Goal: Task Accomplishment & Management: Manage account settings

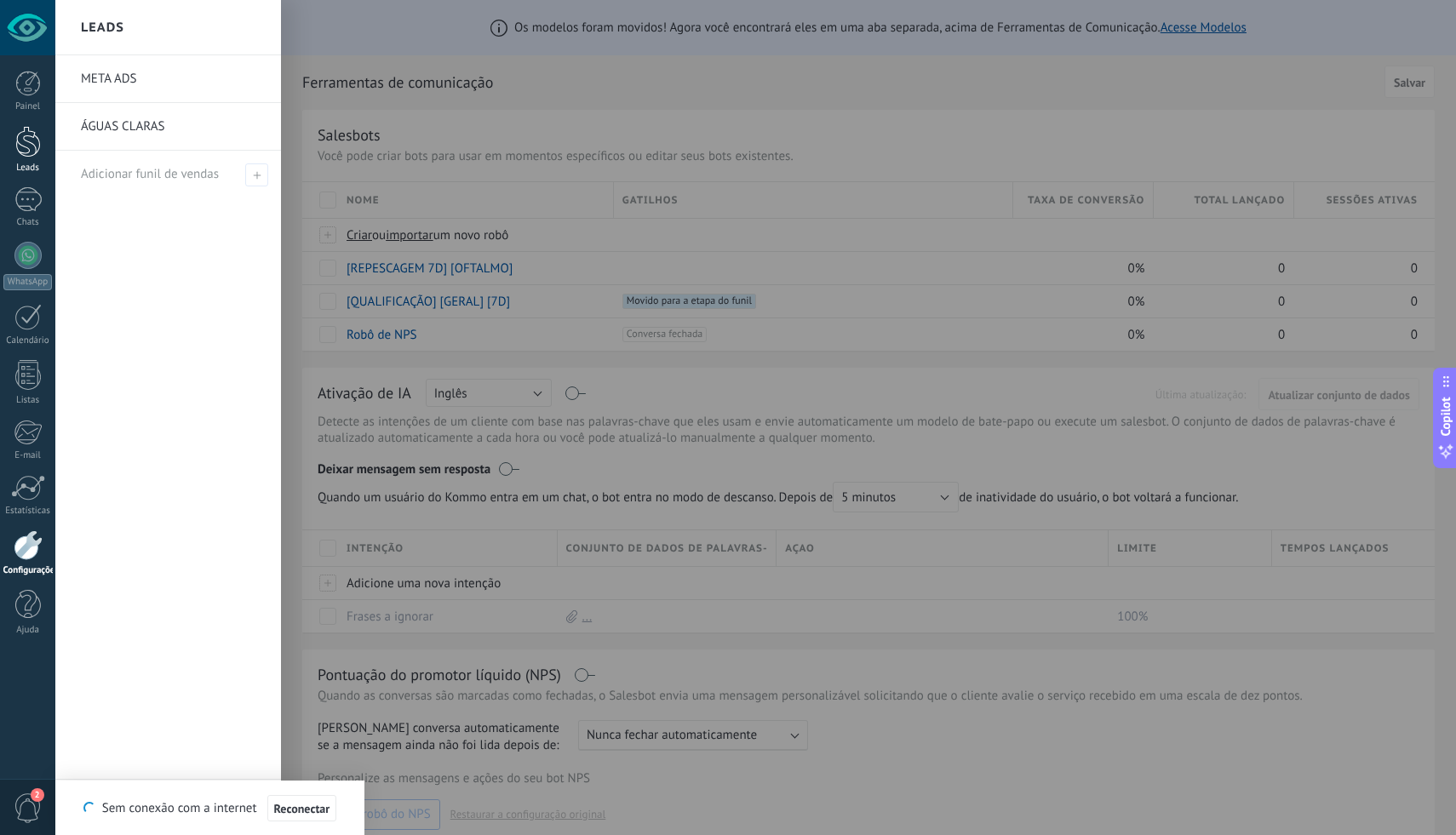
click at [20, 136] on div at bounding box center [28, 141] width 26 height 31
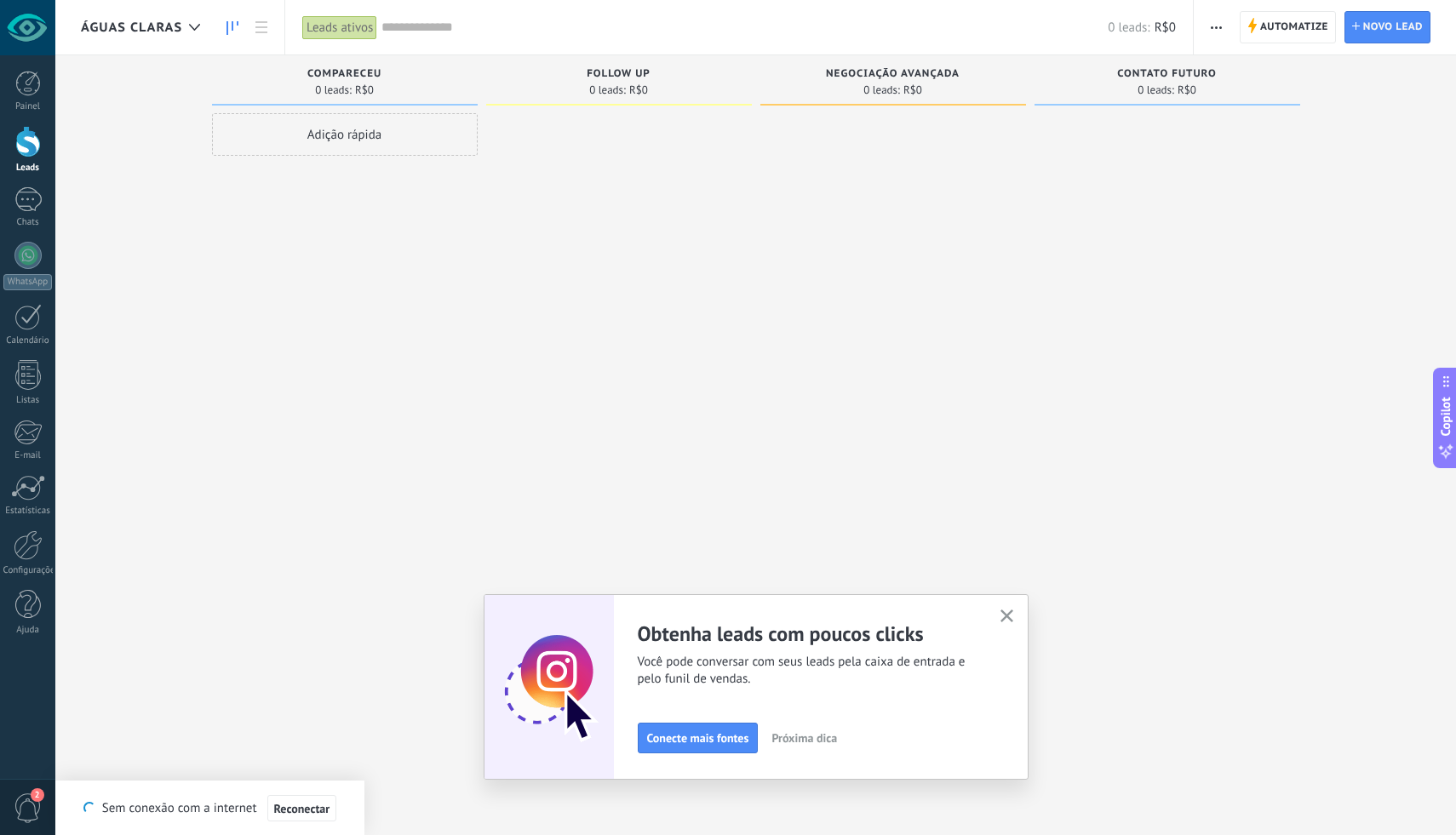
click at [1015, 618] on button "button" at bounding box center [1007, 617] width 21 height 23
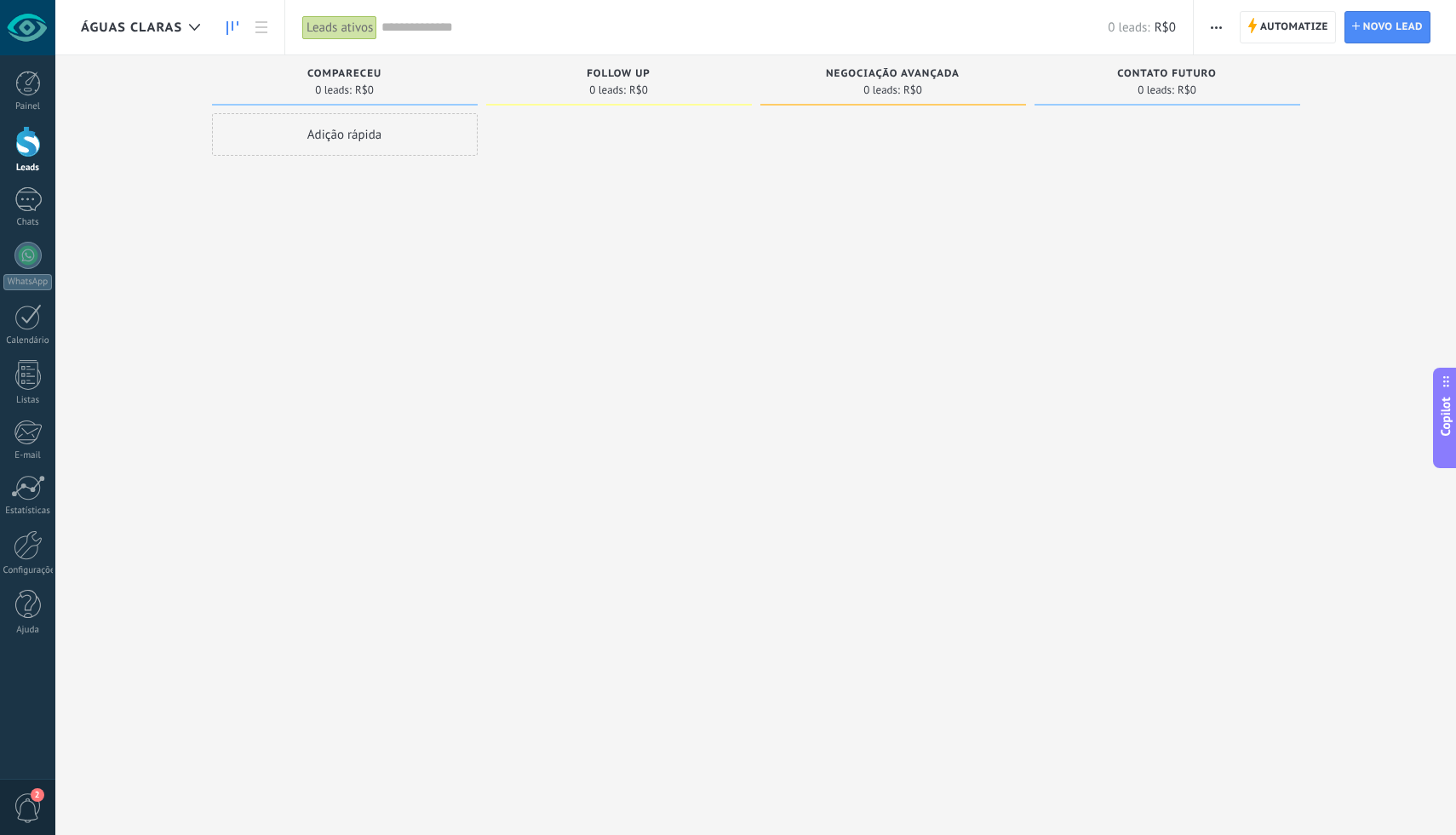
click at [471, 213] on div "Adição rápida" at bounding box center [344, 420] width 265 height 613
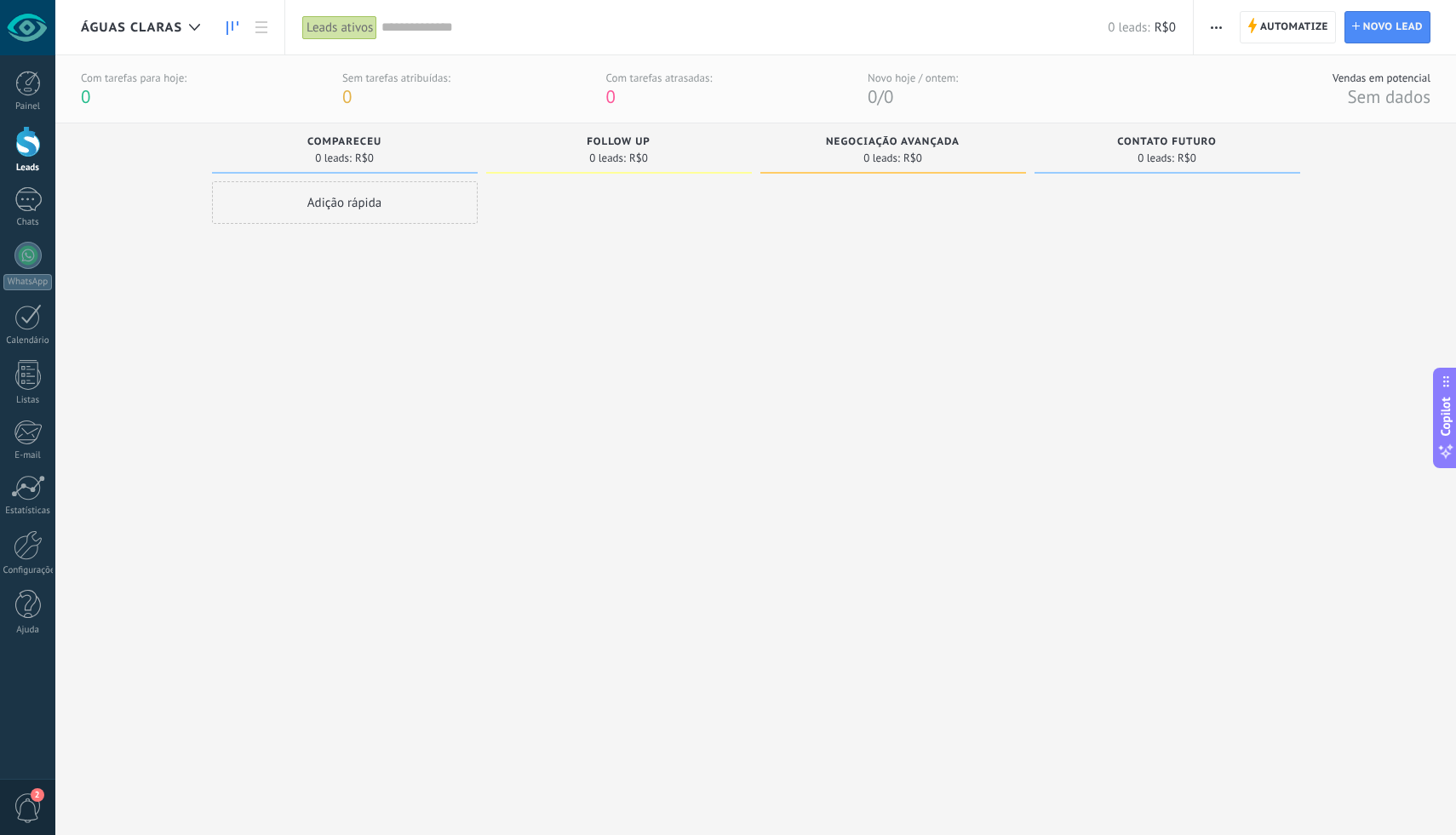
click at [158, 31] on span "ÁGUAS CLARAS" at bounding box center [131, 28] width 101 height 16
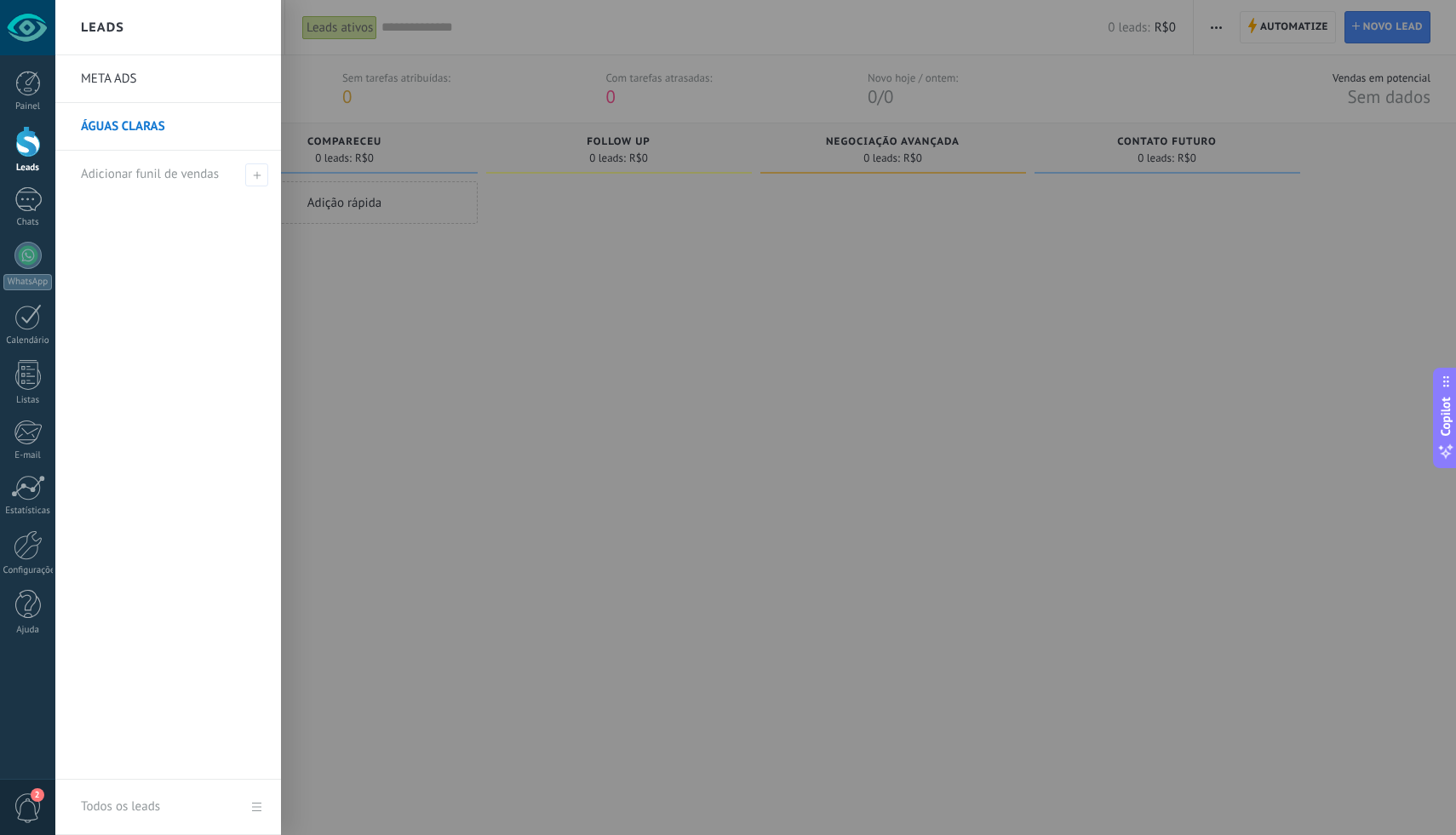
click at [160, 81] on link "META ADS" at bounding box center [172, 79] width 183 height 48
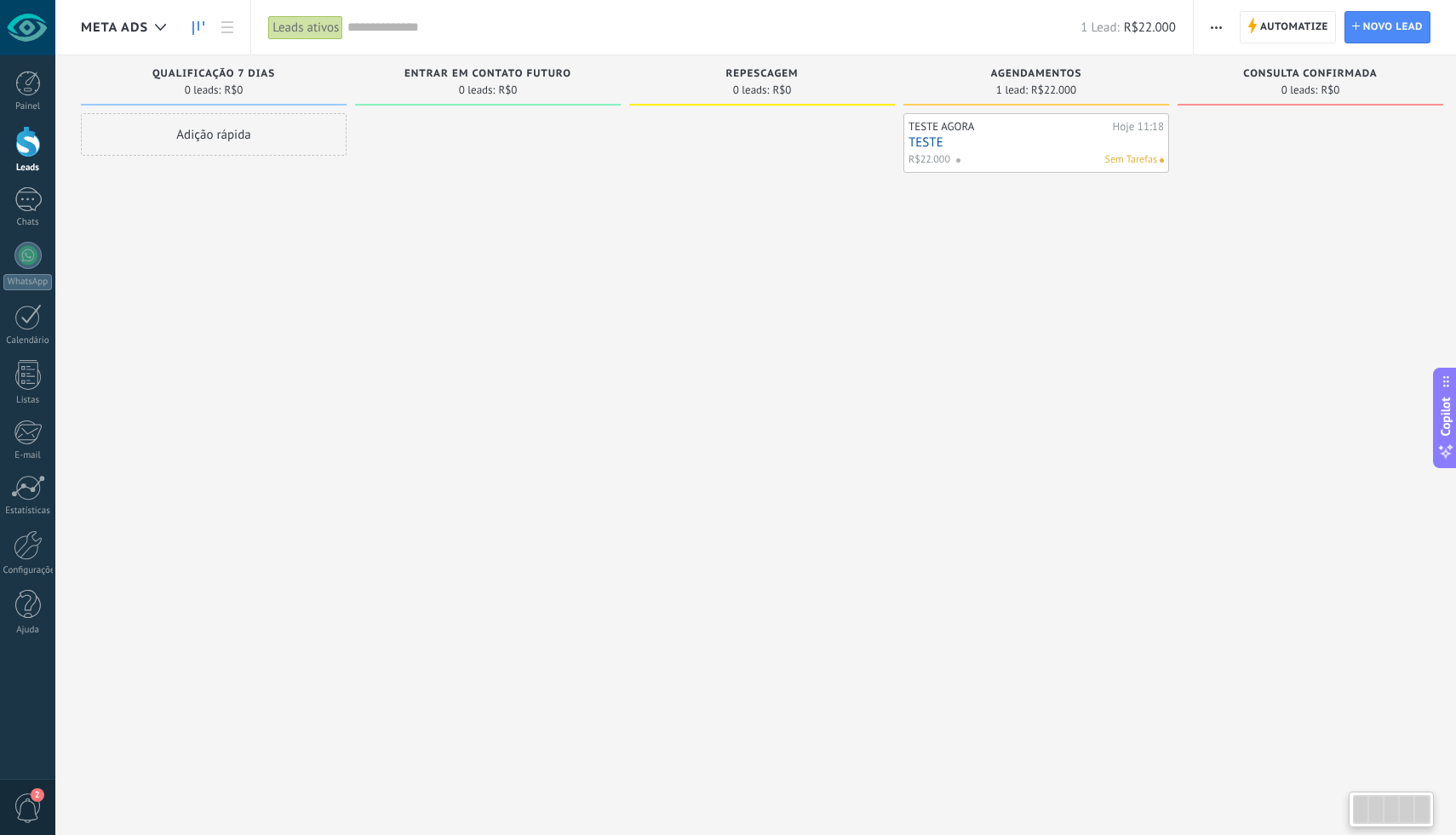
scroll to position [0, 12]
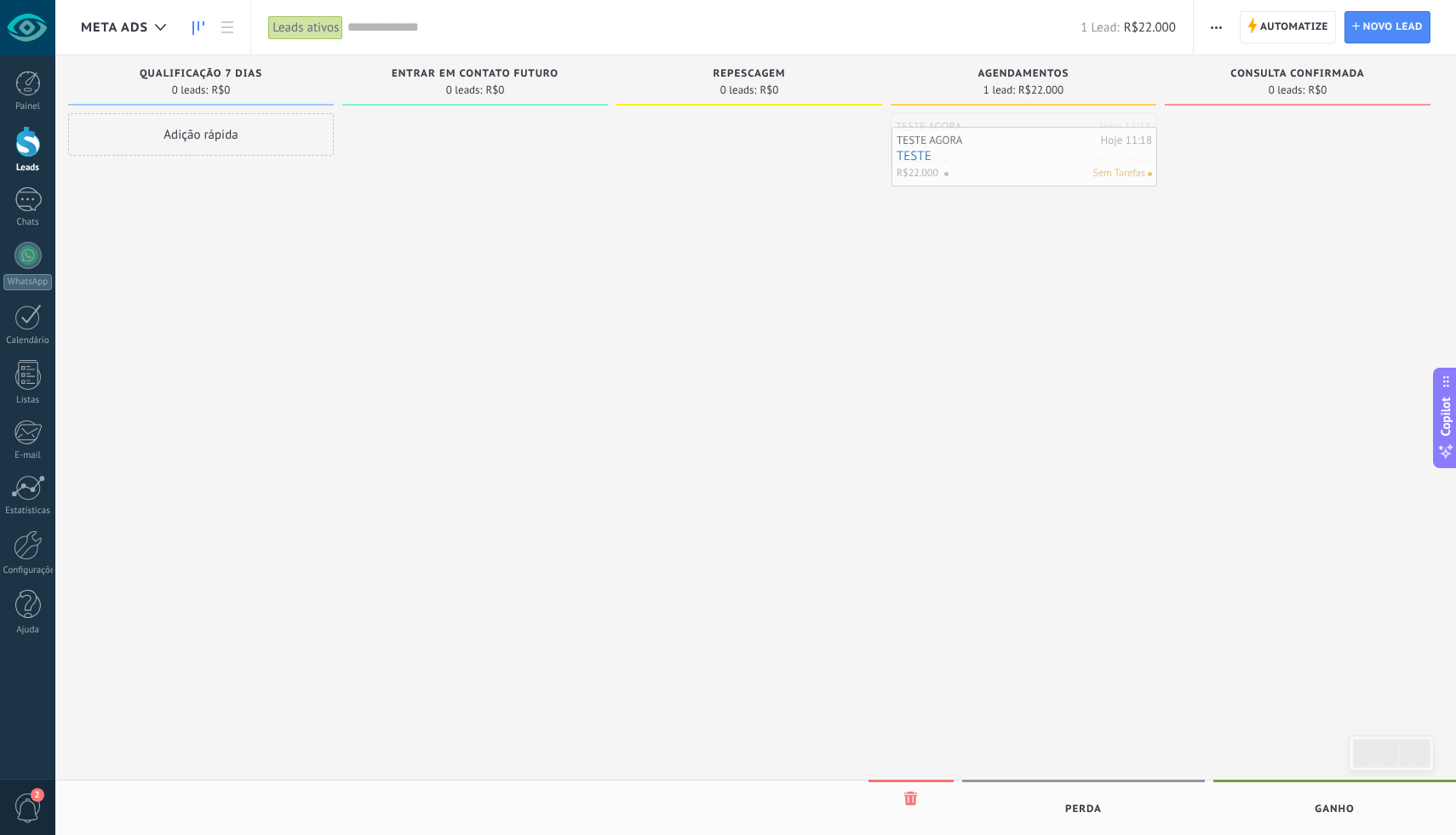
drag, startPoint x: 1022, startPoint y: 130, endPoint x: 1022, endPoint y: 144, distance: 14.0
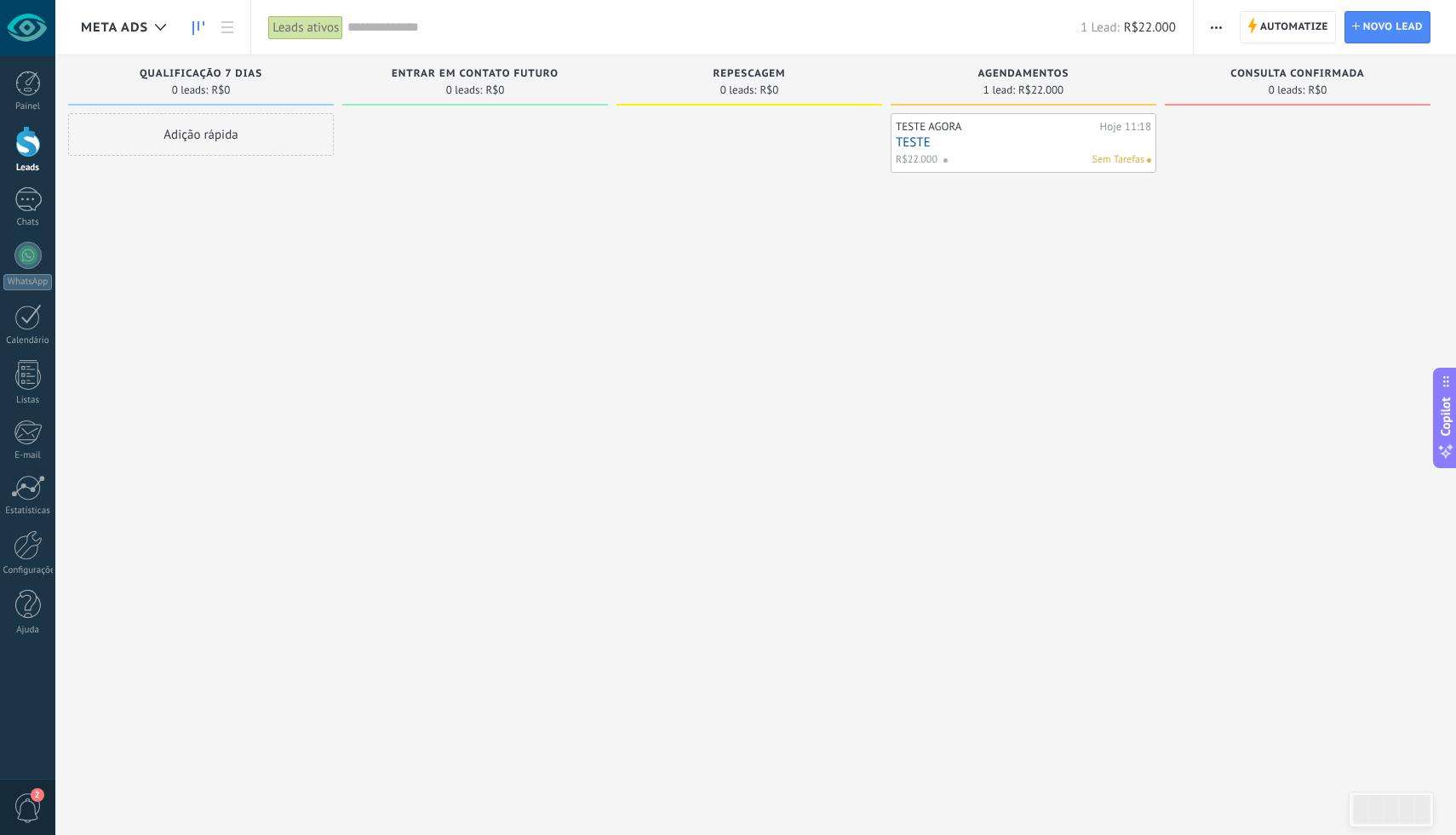
click at [1001, 149] on link "TESTE" at bounding box center [1024, 142] width 256 height 14
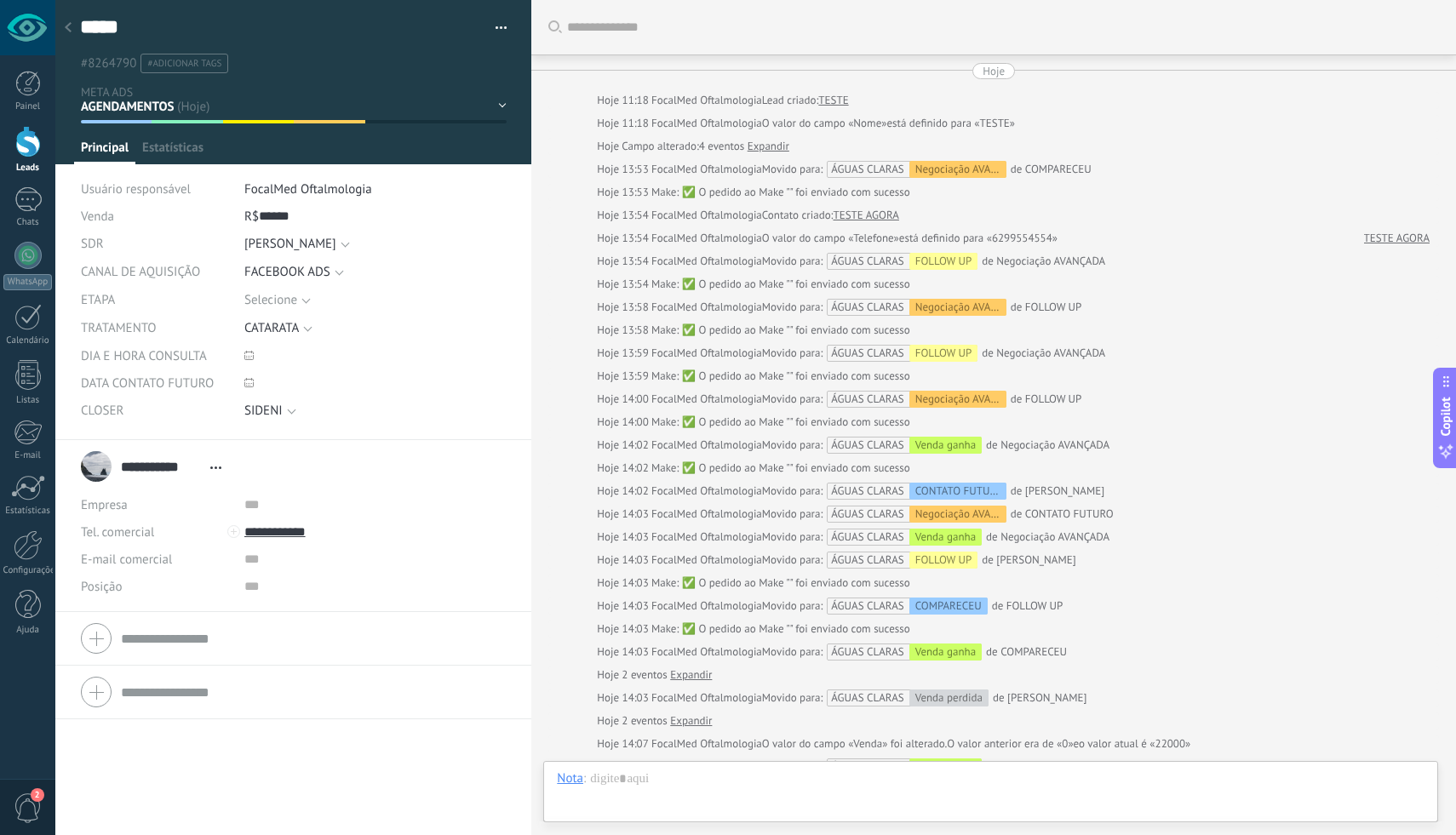
scroll to position [351, 0]
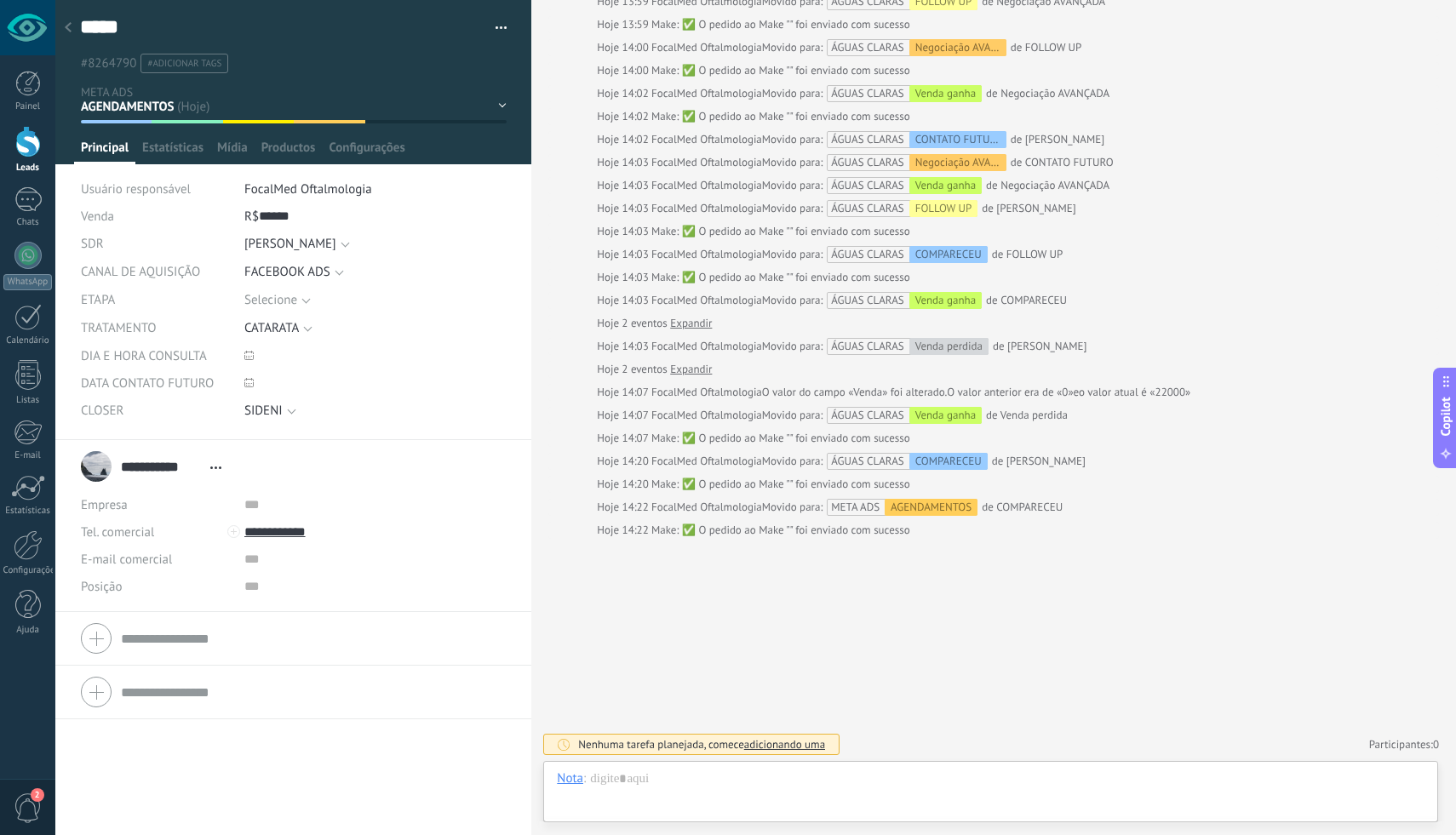
click at [0, 0] on div "QUALIFICAÇÃO 7 DIAS ENTRAR EM CONTATO FUTURO REPESCAGEM AGENDAMENTOS Consulta c…" at bounding box center [0, 0] width 0 height 0
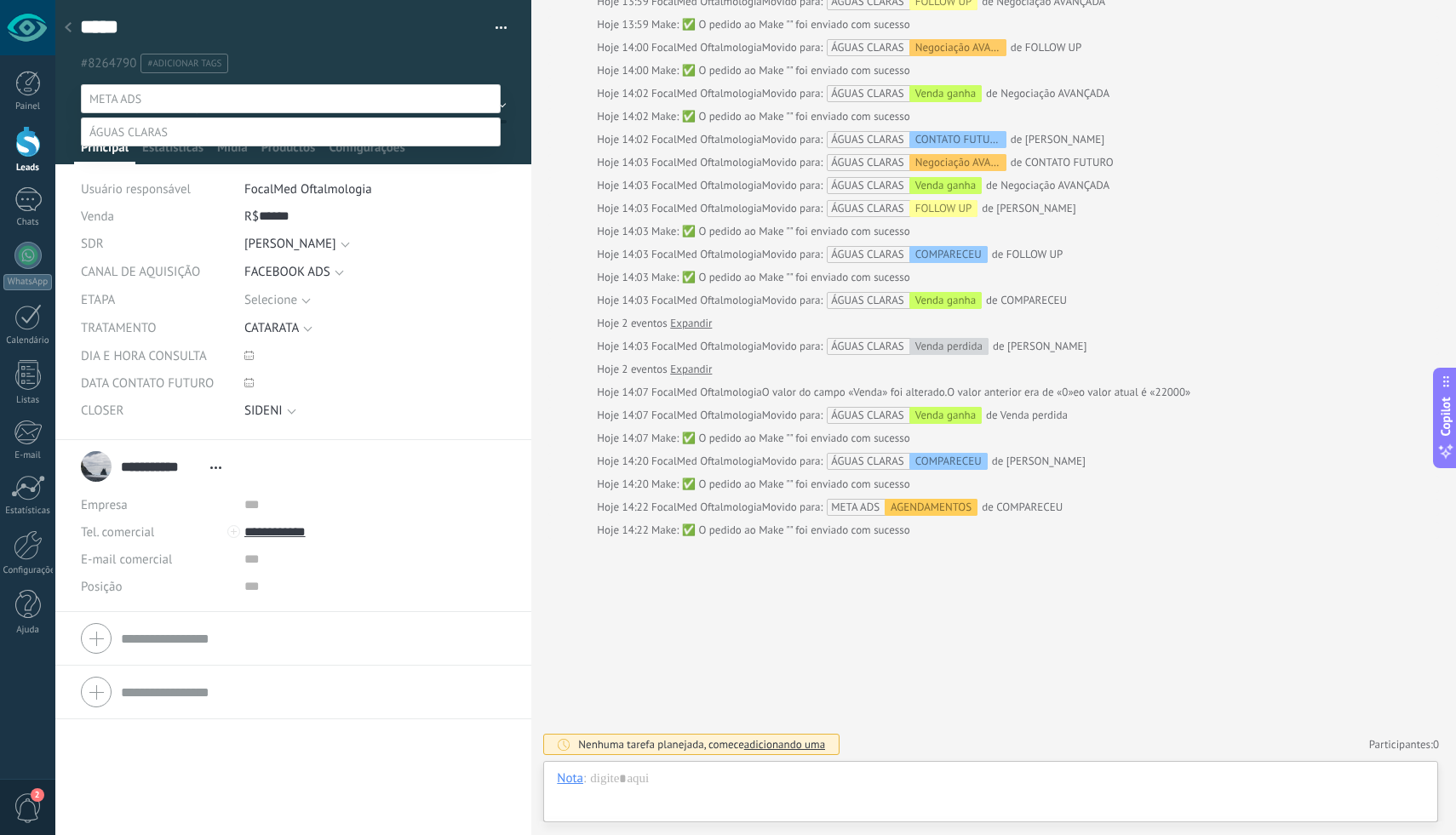
click at [185, 146] on label at bounding box center [290, 131] width 420 height 29
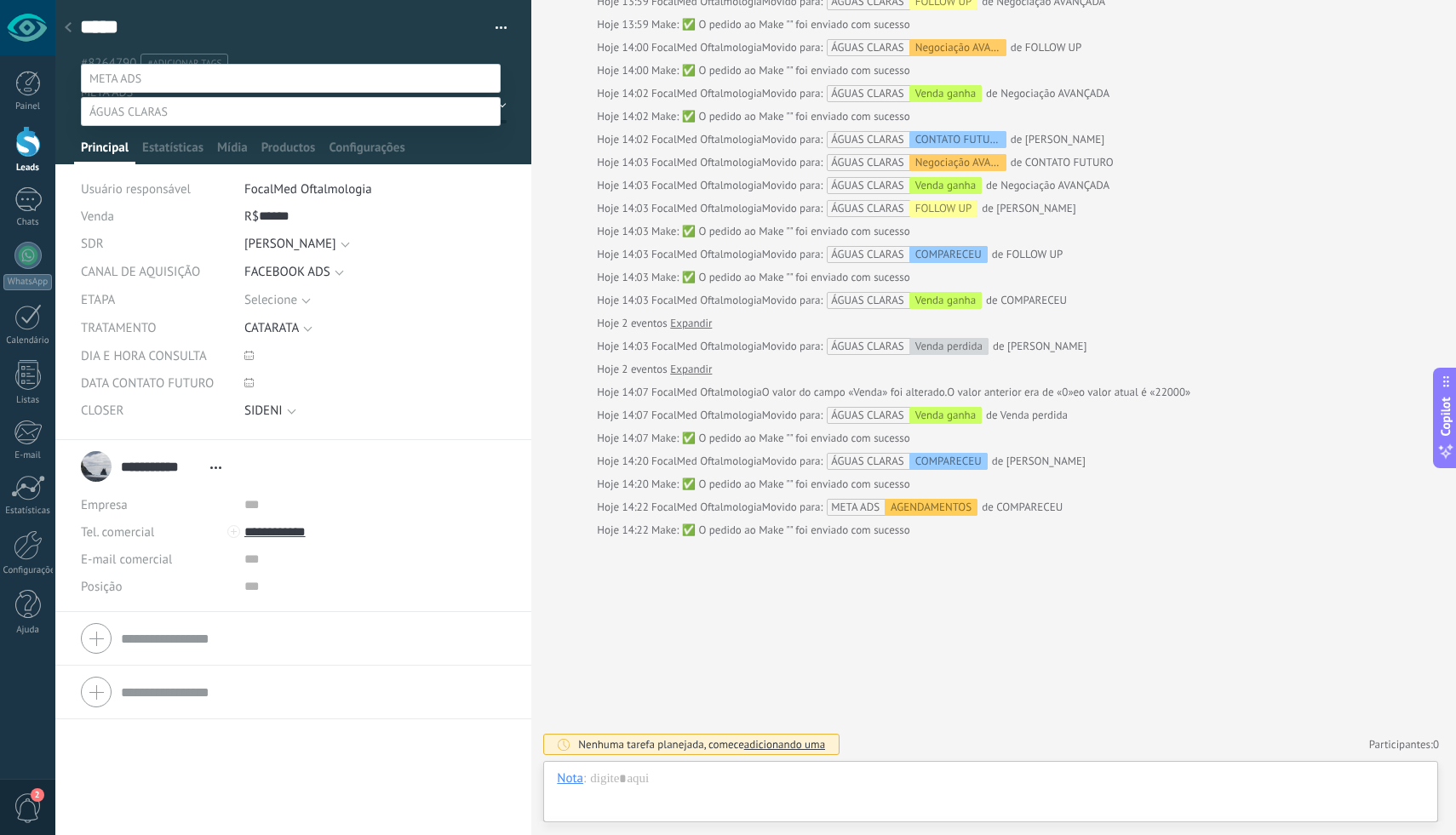
click at [0, 0] on label "FOLLOW UP" at bounding box center [0, 0] width 0 height 0
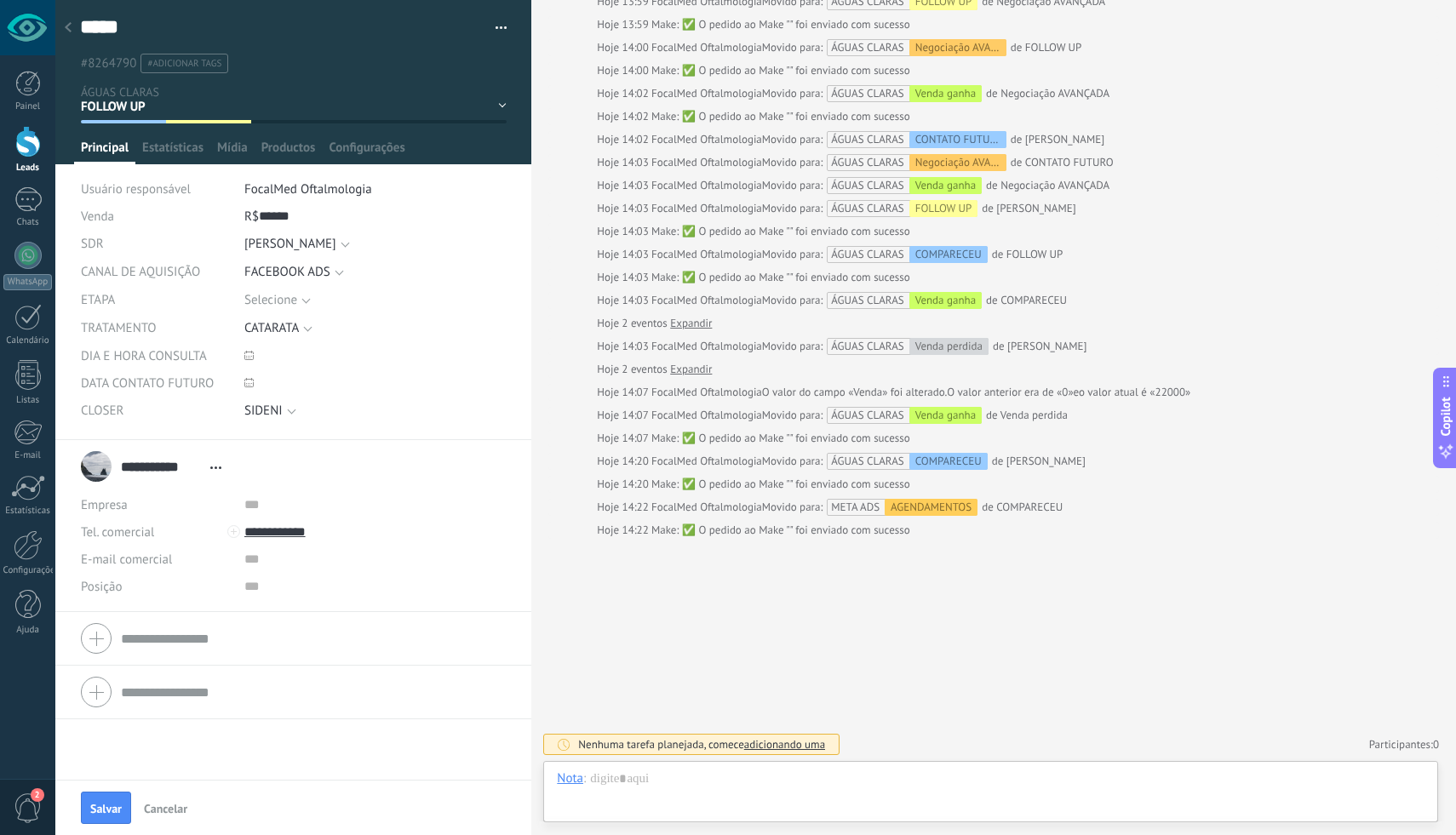
scroll to position [0, 0]
click at [99, 800] on button "Salvar" at bounding box center [106, 807] width 51 height 32
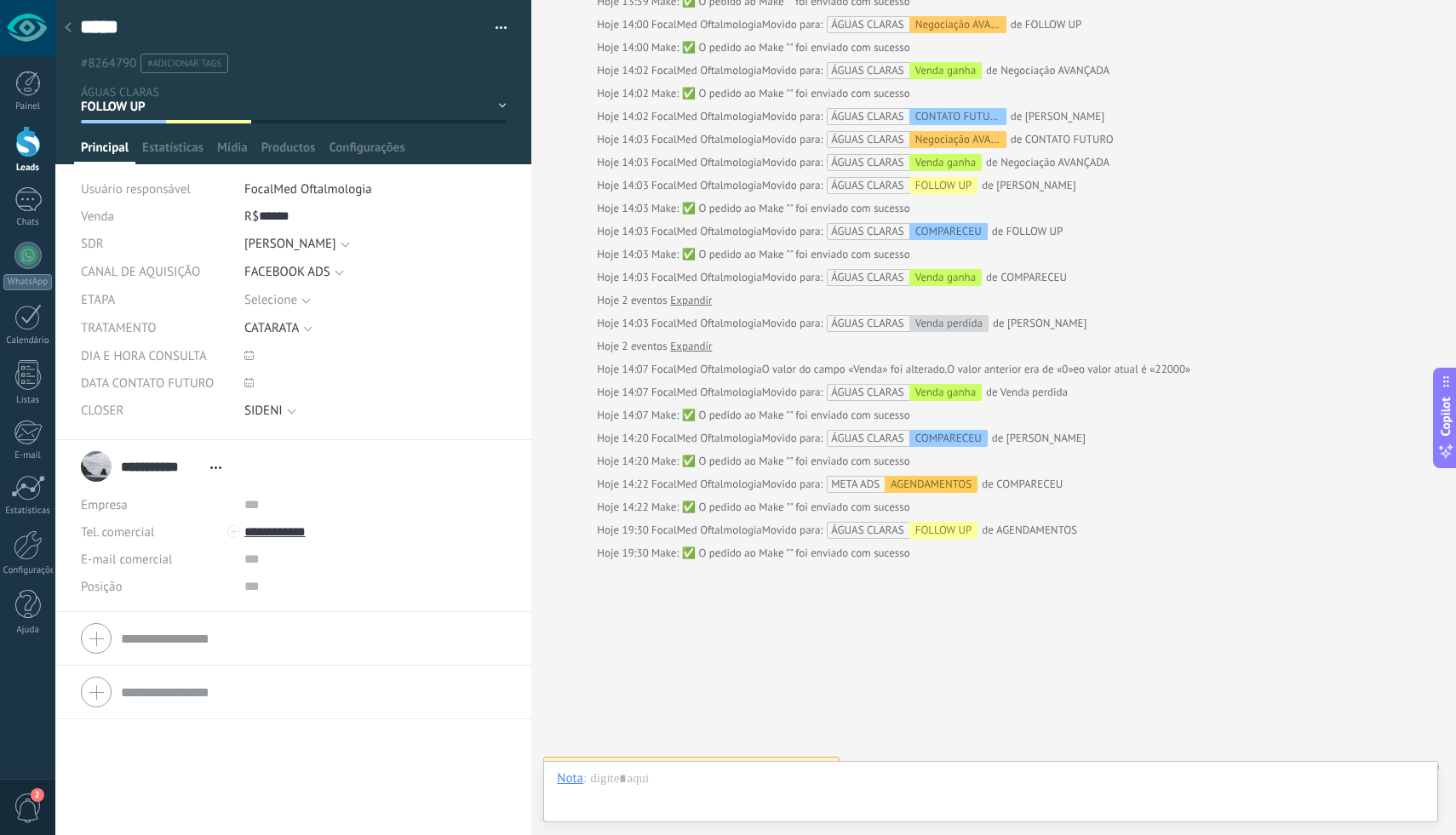
scroll to position [398, 0]
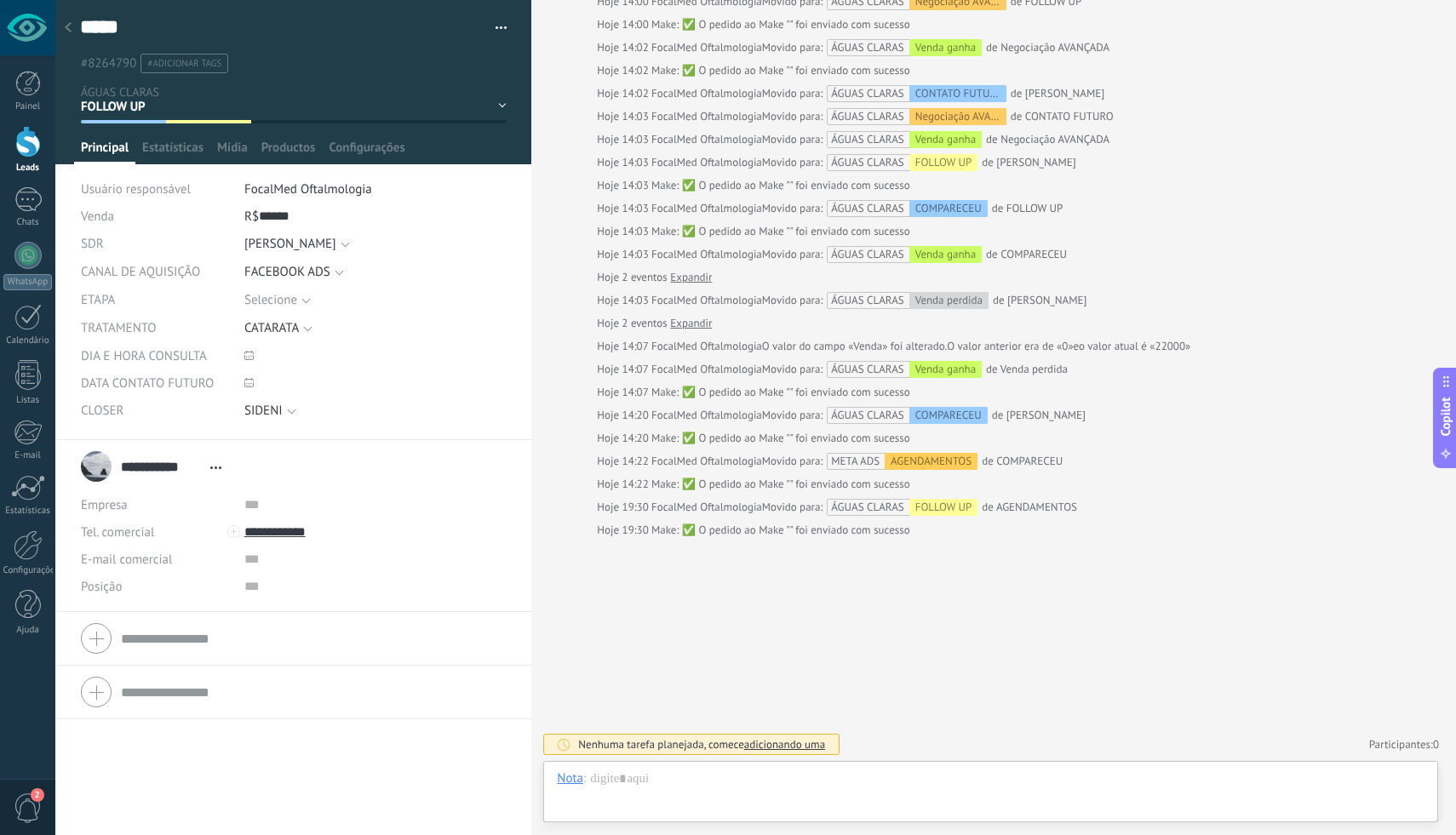
click at [72, 30] on div at bounding box center [67, 28] width 24 height 33
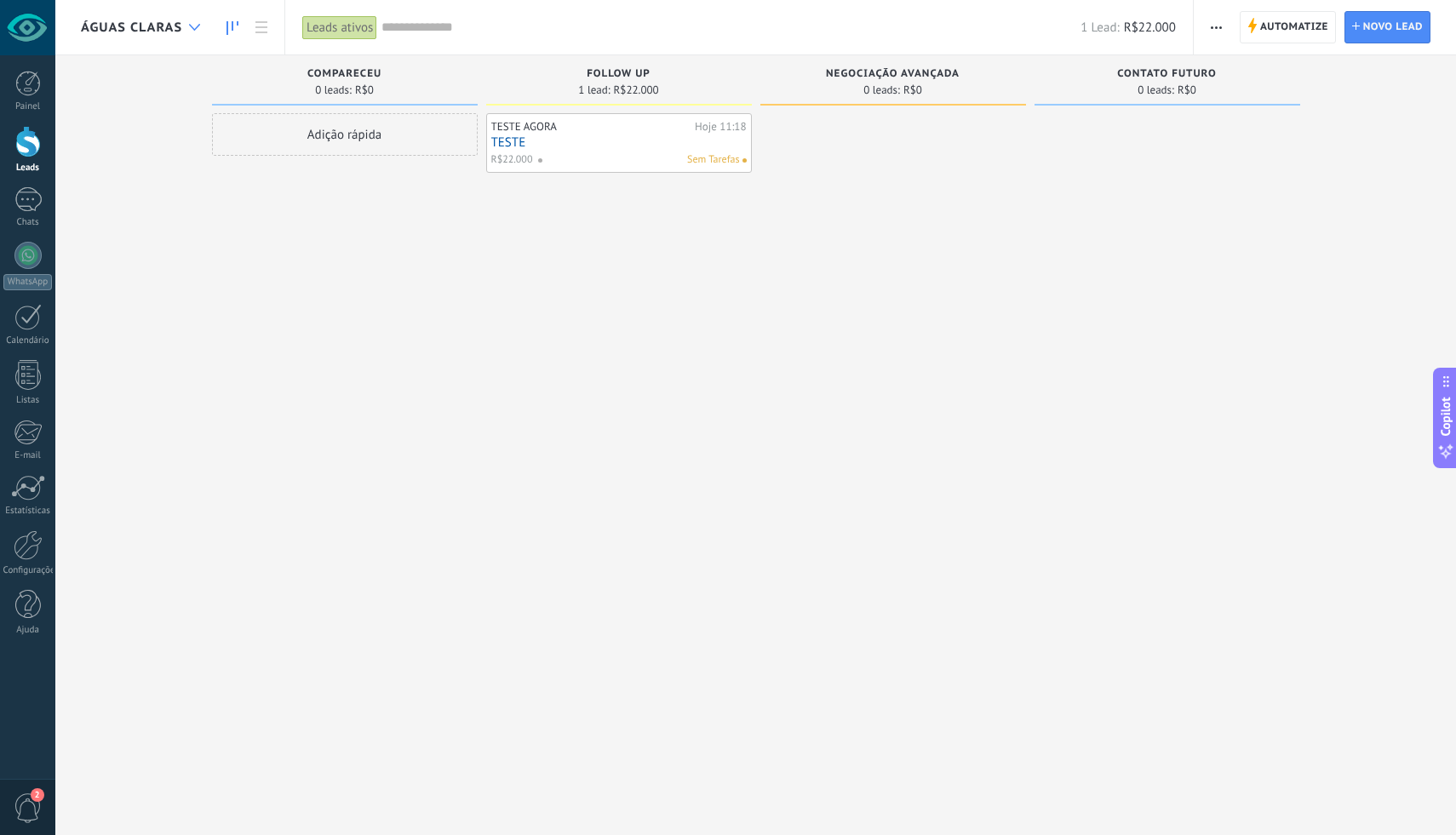
click at [191, 33] on div at bounding box center [194, 27] width 28 height 33
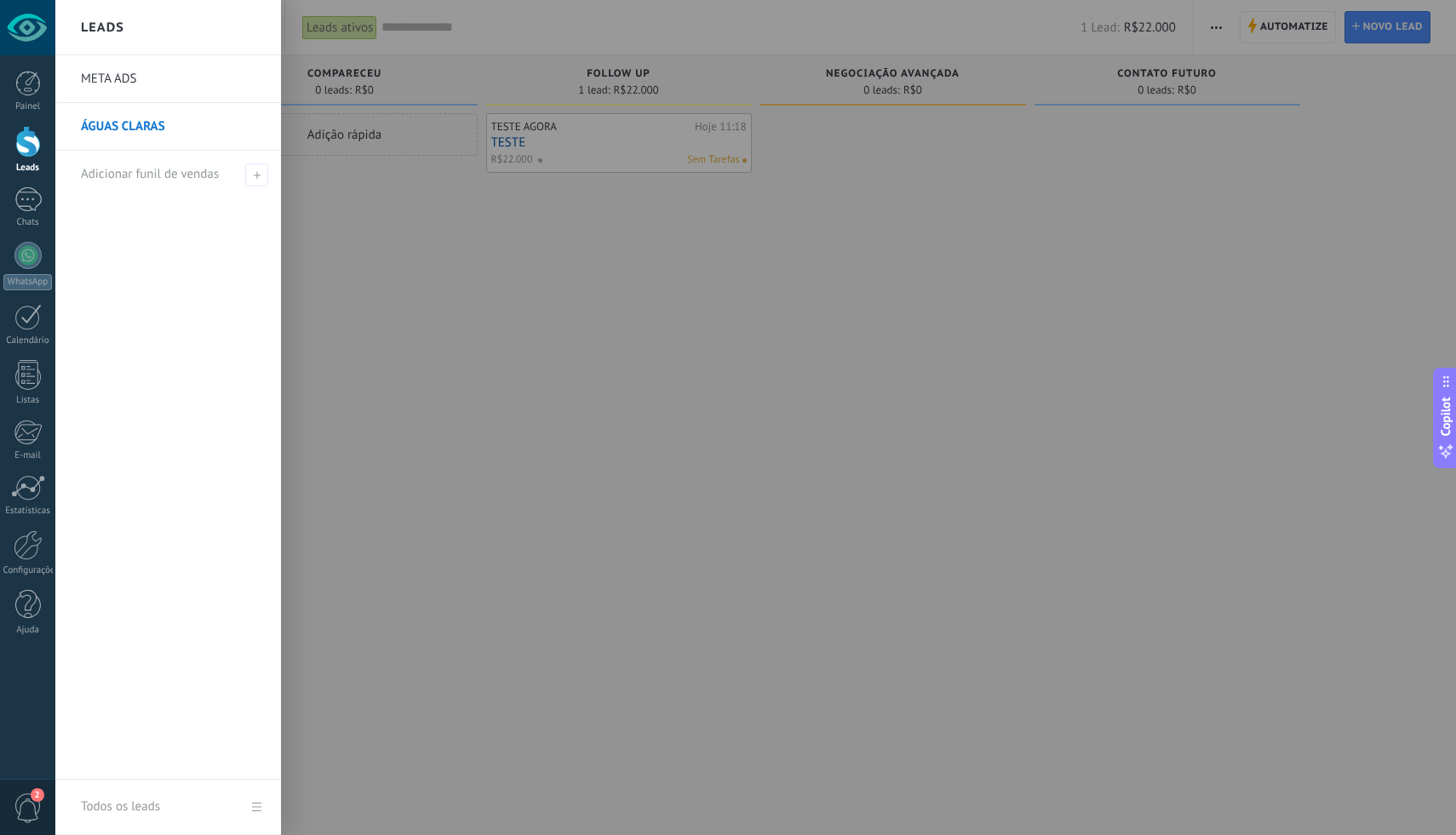
click at [191, 33] on div "Leads" at bounding box center [168, 28] width 226 height 55
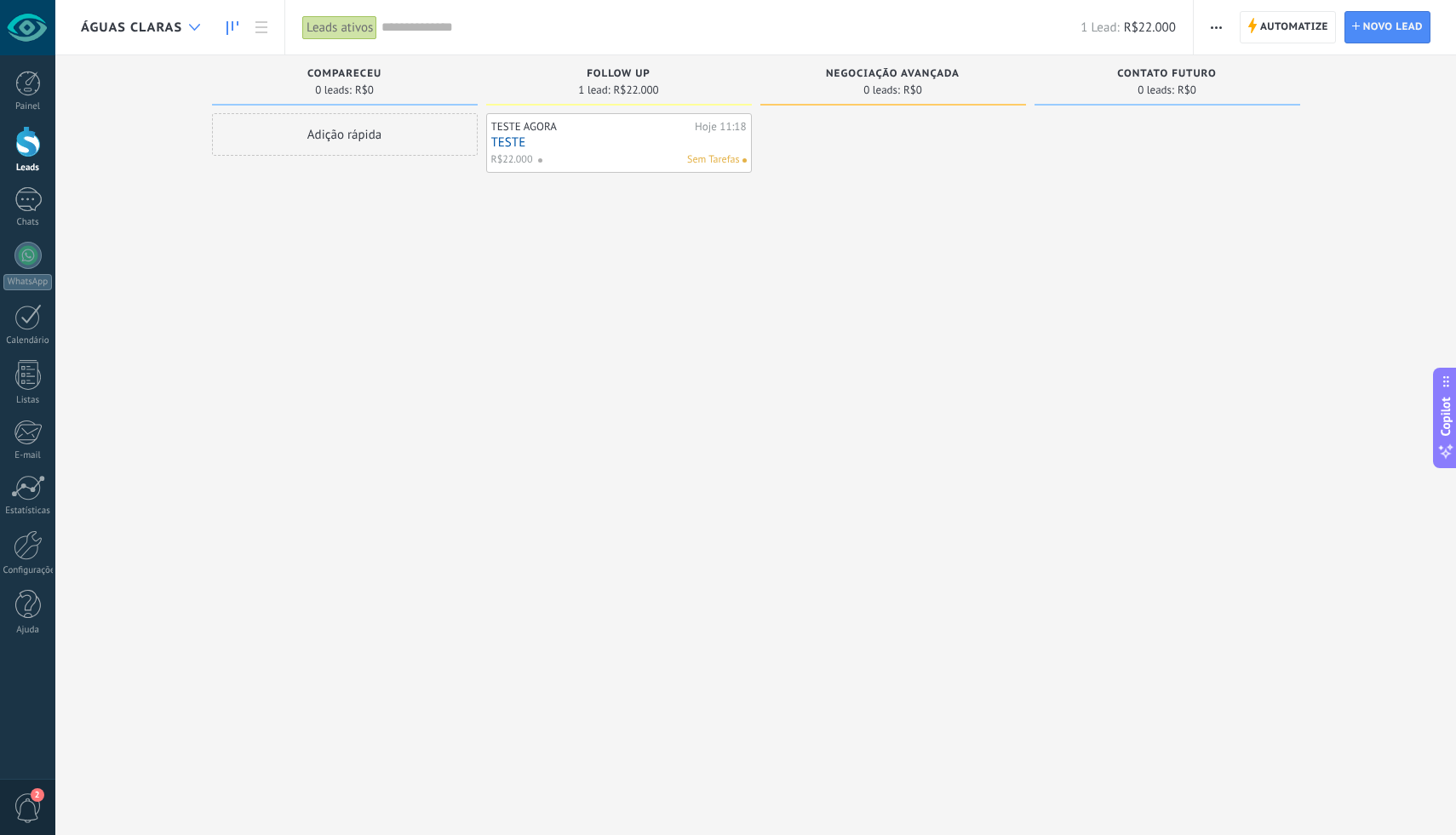
click at [191, 33] on div at bounding box center [194, 27] width 28 height 33
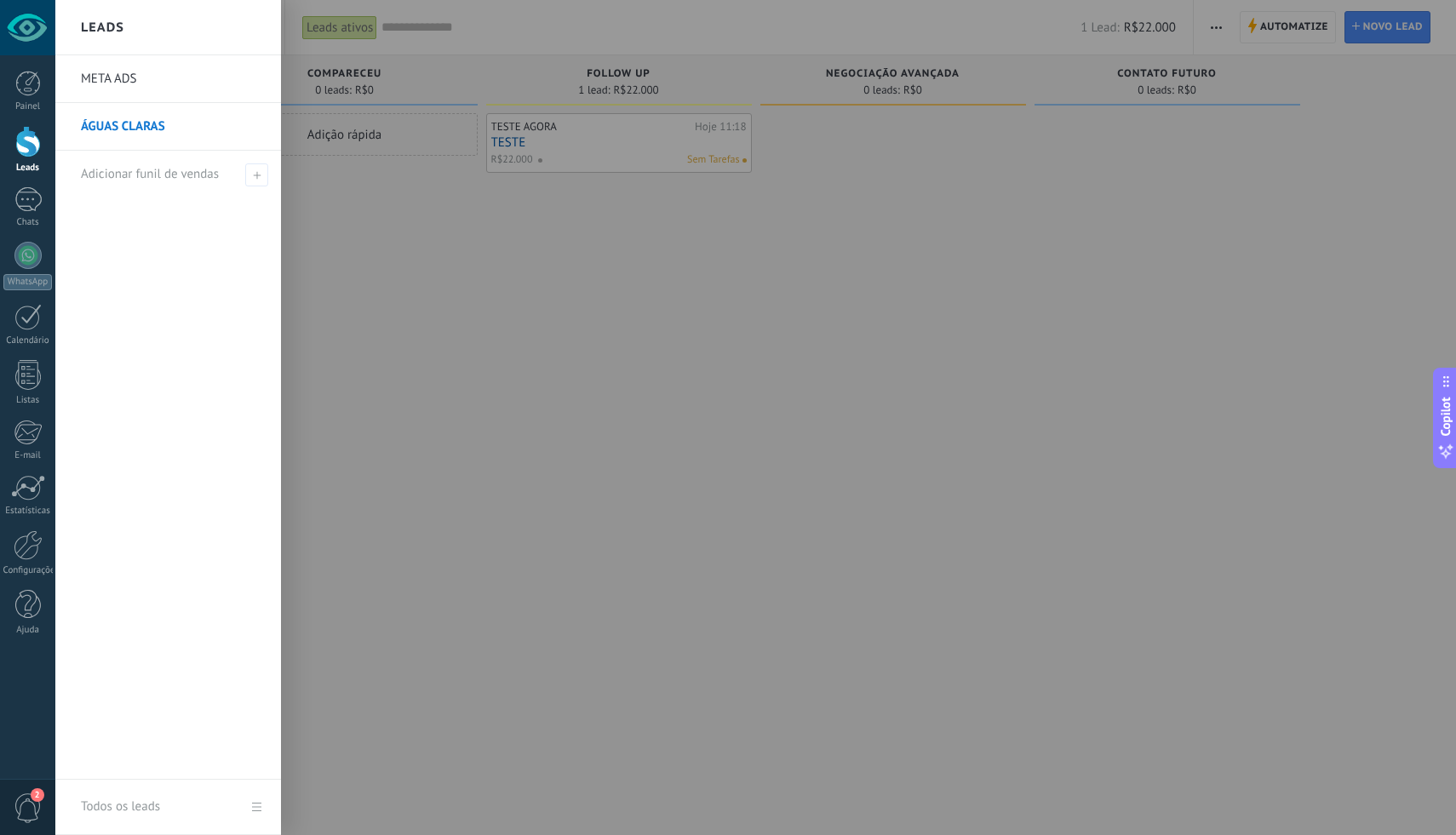
click at [122, 83] on link "META ADS" at bounding box center [172, 79] width 183 height 48
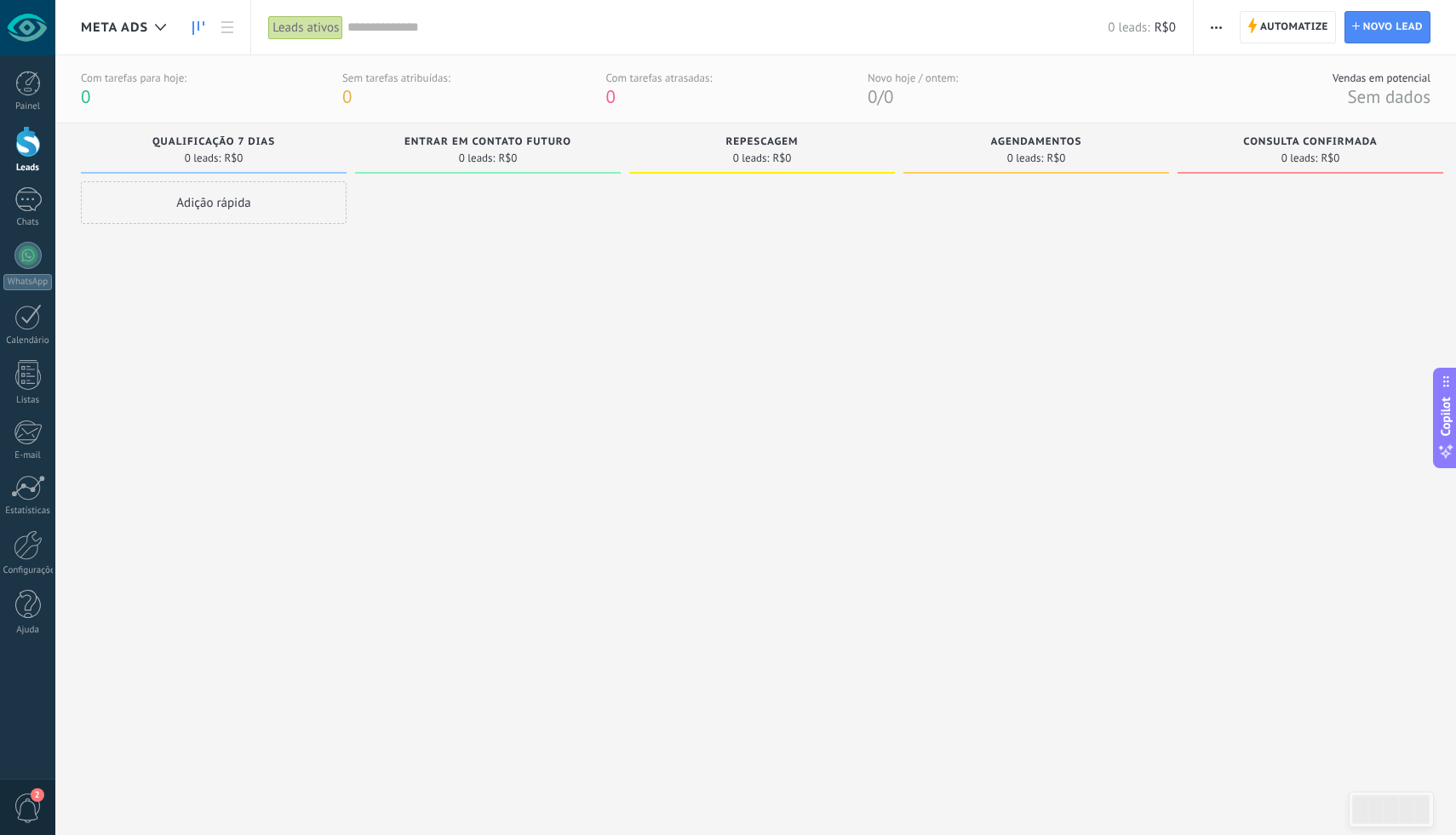
scroll to position [0, 12]
click at [150, 12] on div at bounding box center [161, 27] width 28 height 33
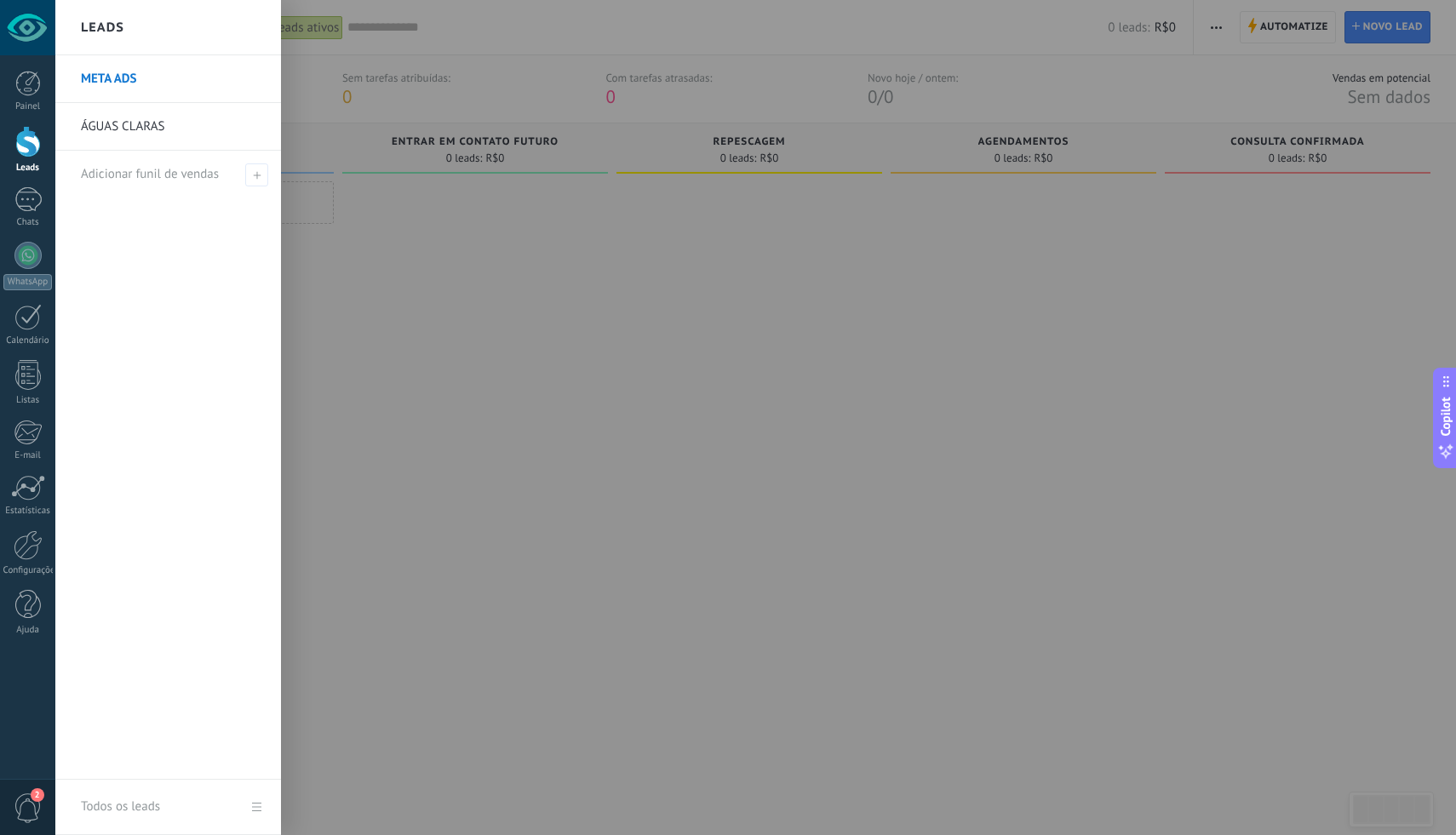
click at [149, 111] on link "ÁGUAS CLARAS" at bounding box center [172, 127] width 183 height 48
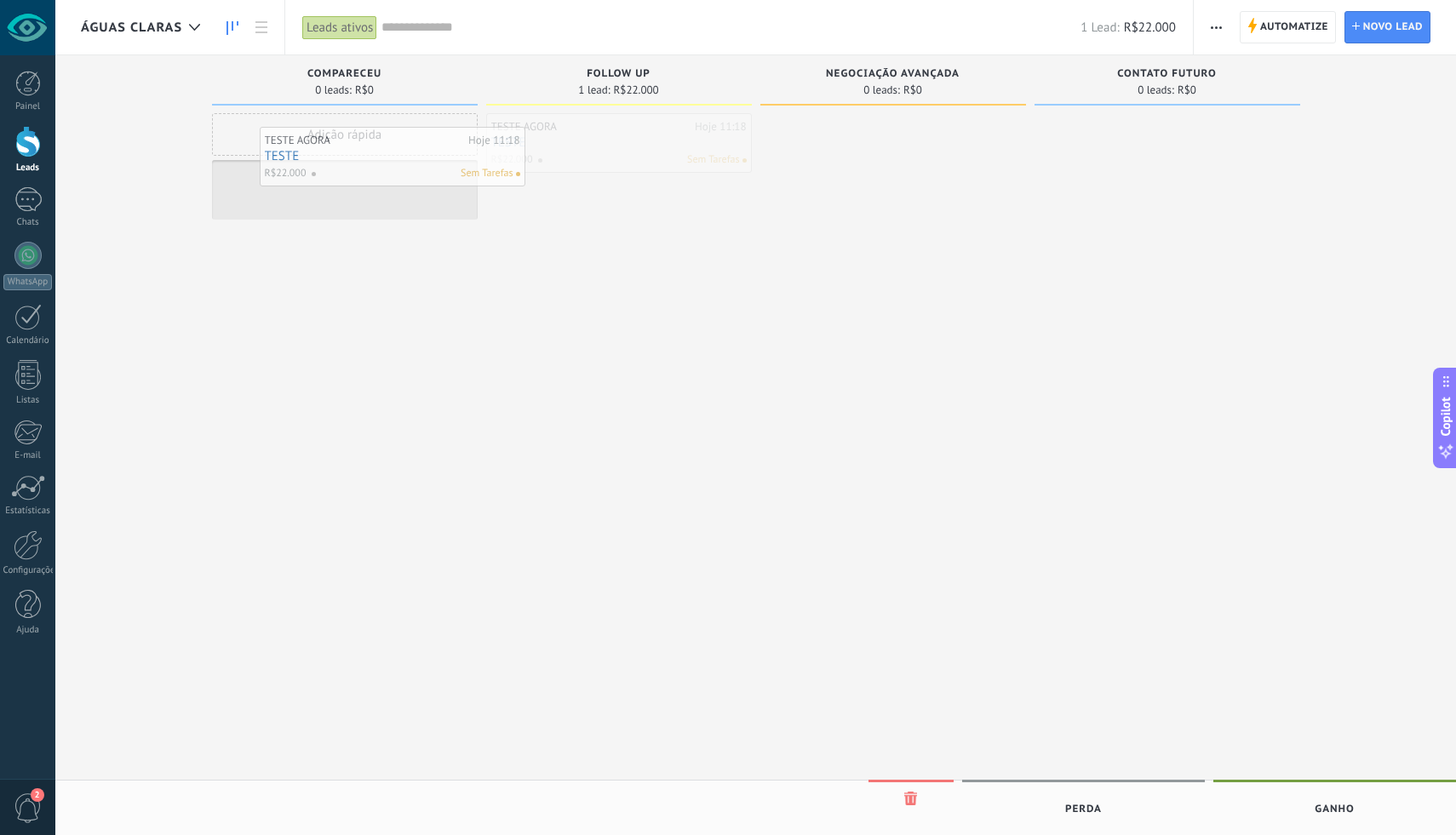
drag, startPoint x: 594, startPoint y: 164, endPoint x: 347, endPoint y: 197, distance: 249.2
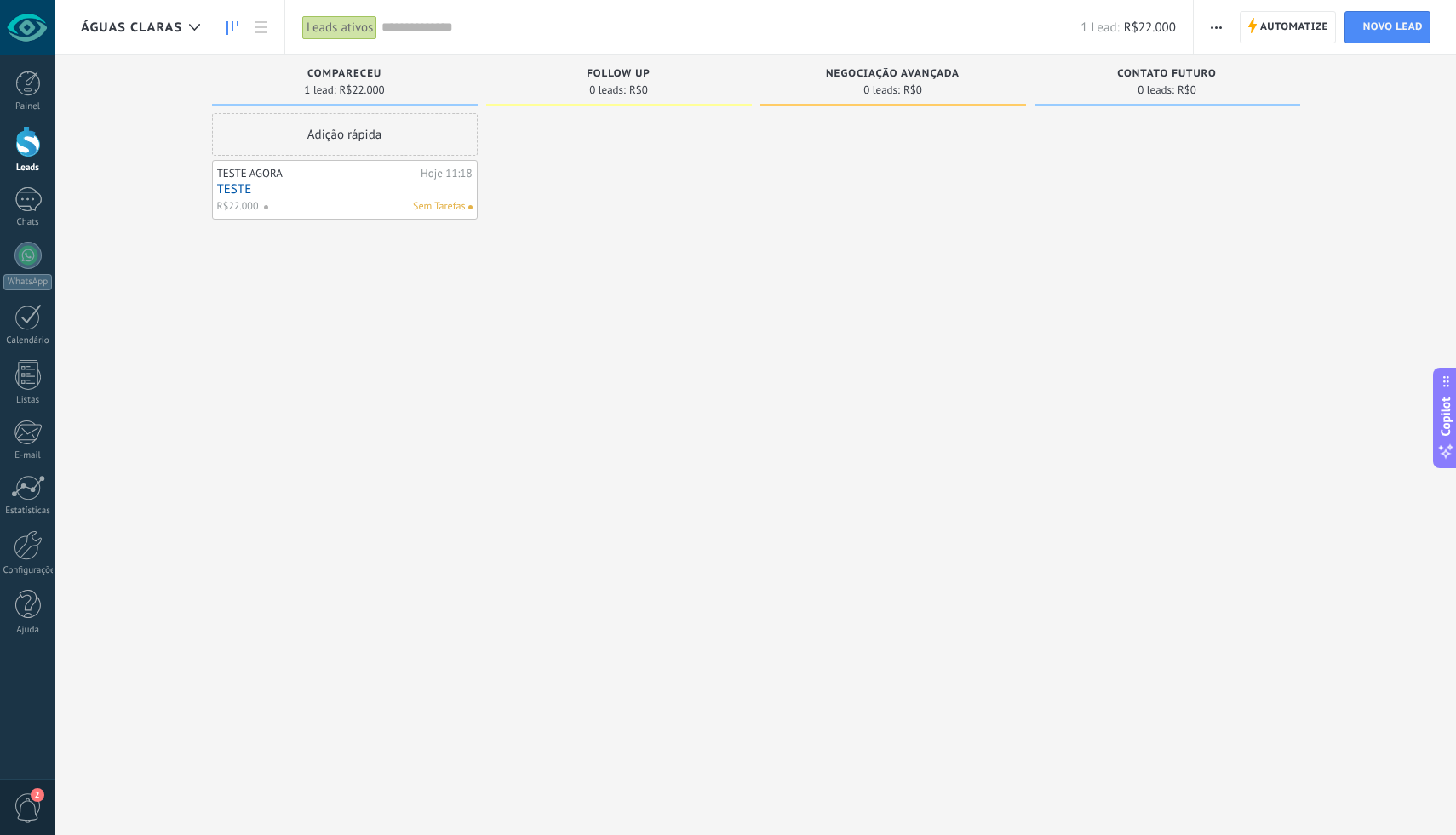
click at [610, 68] on span "FOLLOW UP" at bounding box center [619, 74] width 64 height 12
click at [275, 178] on div "TESTE AGORA" at bounding box center [317, 173] width 200 height 13
click at [305, 189] on link "TESTE" at bounding box center [345, 189] width 256 height 14
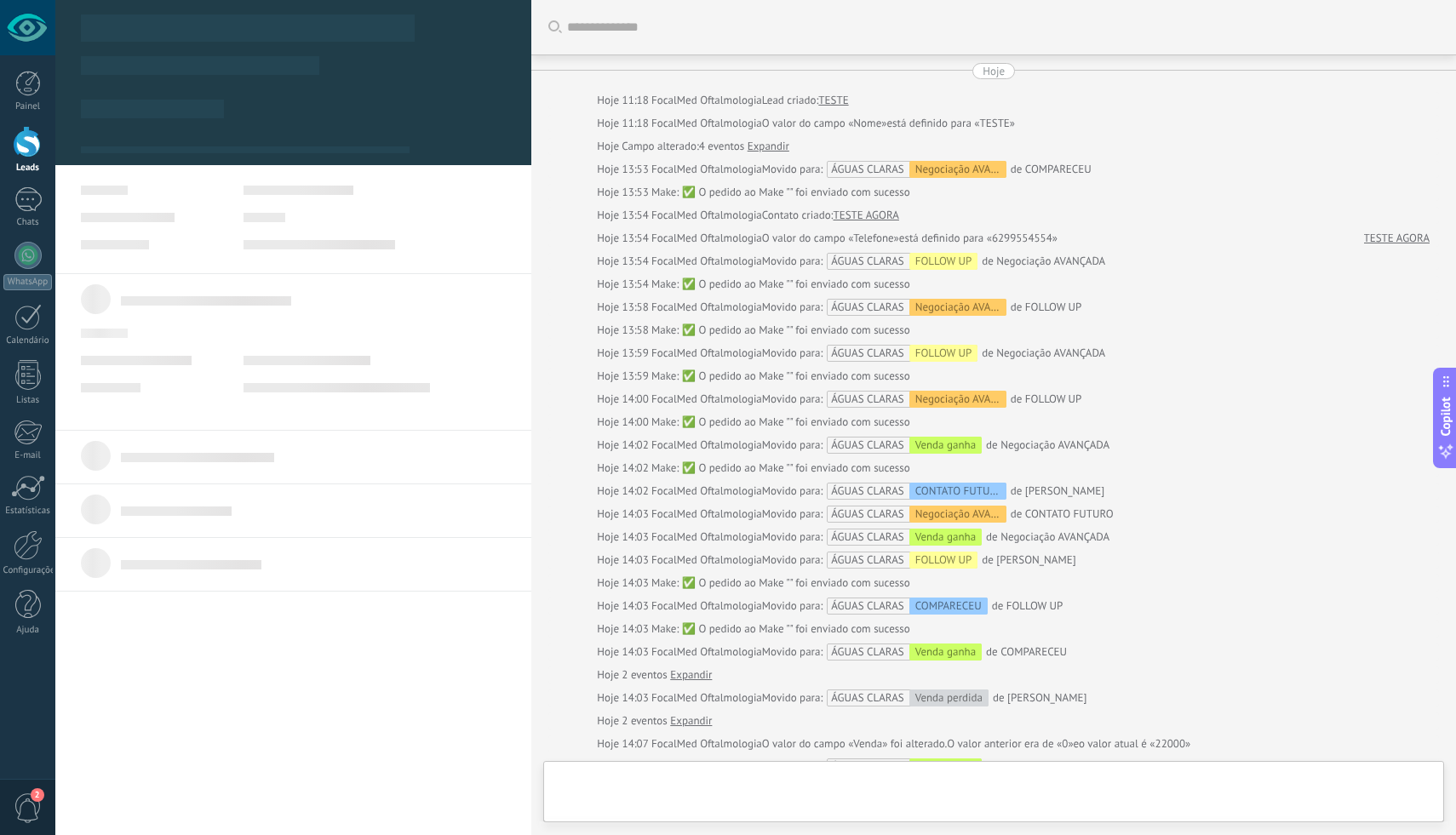
type textarea "*****"
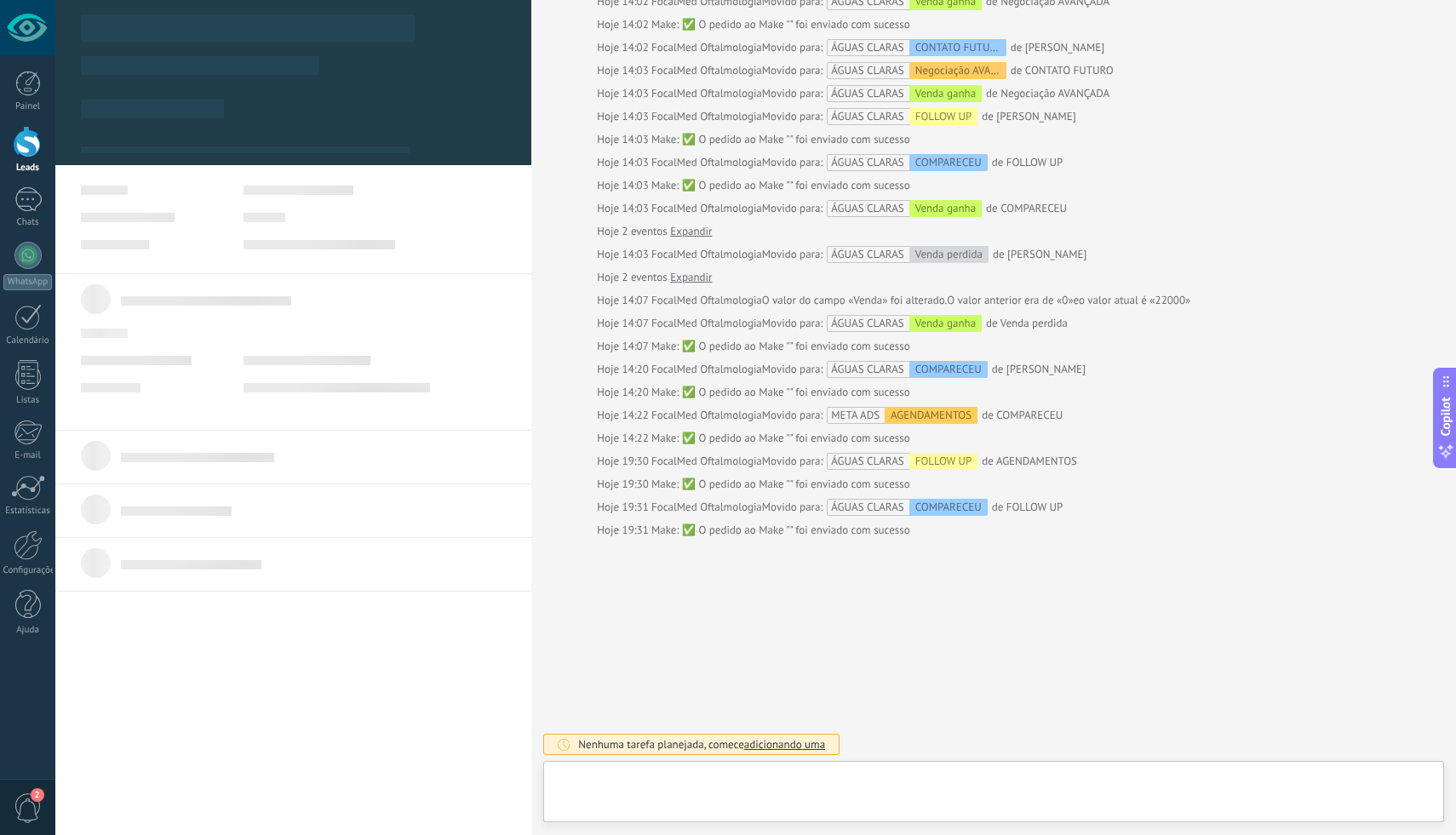
scroll to position [26, 0]
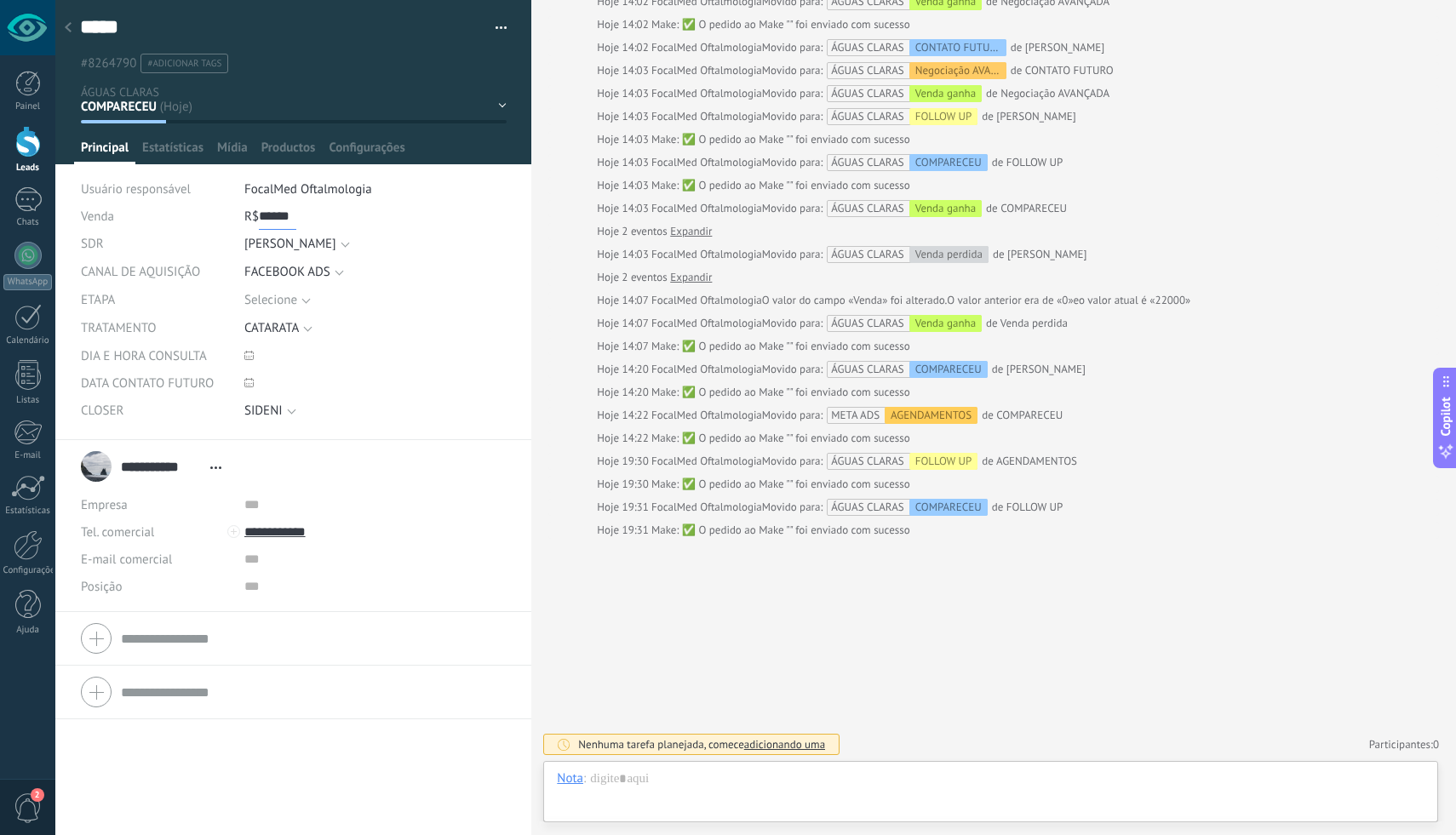
click at [273, 217] on input "******" at bounding box center [278, 216] width 37 height 28
type input "*"
click at [423, 221] on div "R$ ***** 3.000" at bounding box center [375, 216] width 262 height 28
click at [269, 409] on div "SIDENI" at bounding box center [263, 411] width 38 height 12
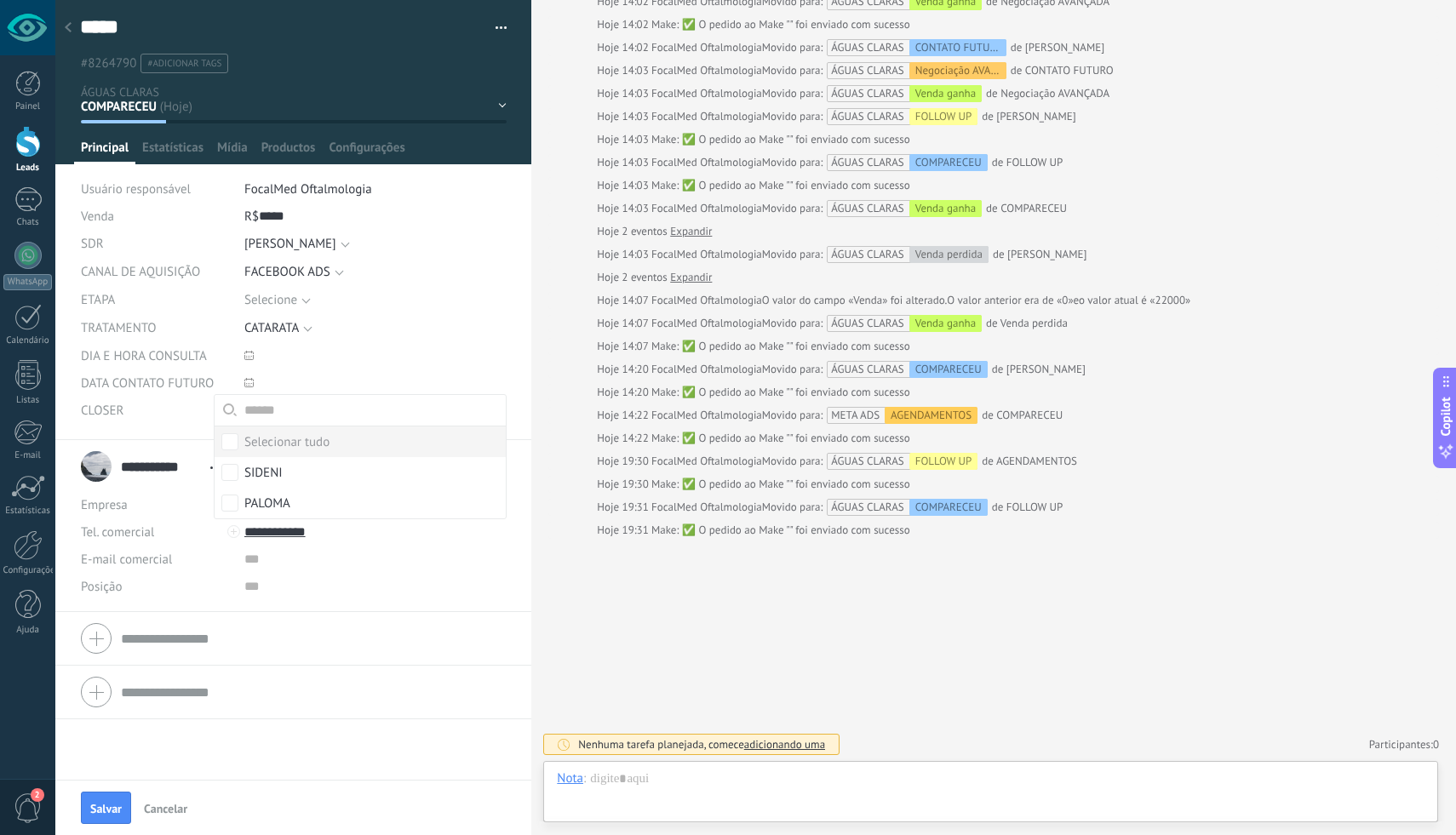
click at [507, 375] on div "***** TESTE Salvar e criar Imprimir Gerenciar tags Exportar para o Excel" at bounding box center [293, 220] width 477 height 440
click at [287, 333] on div "CATARATA" at bounding box center [271, 328] width 54 height 12
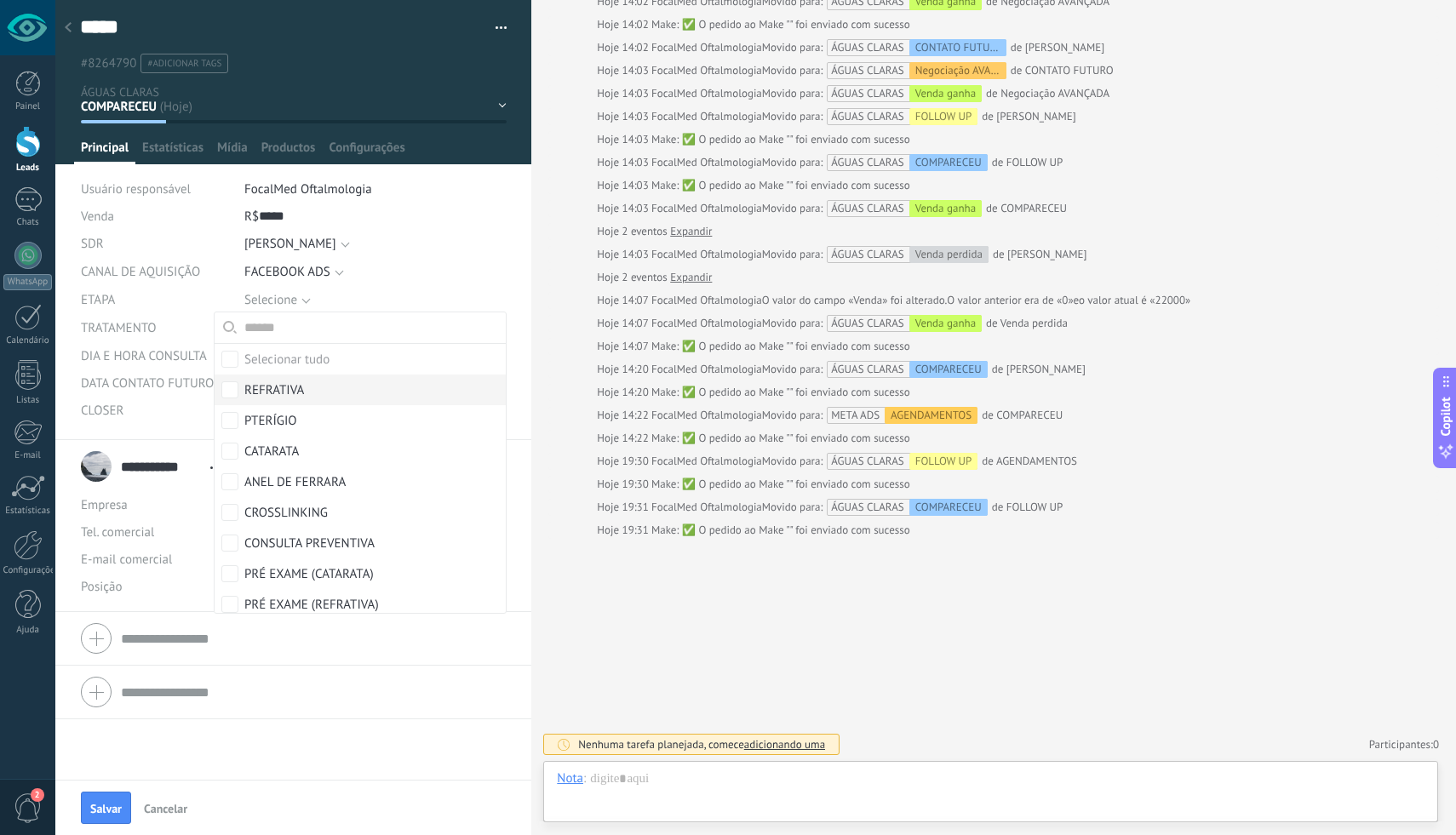
click at [269, 398] on div "REFRATIVA" at bounding box center [273, 390] width 59 height 17
click at [613, 210] on body ".abccls-1,.abccls-2{fill-rule:evenodd}.abccls-2{fill:#fff} .abfcls-1{fill:none}…" at bounding box center [728, 417] width 1456 height 835
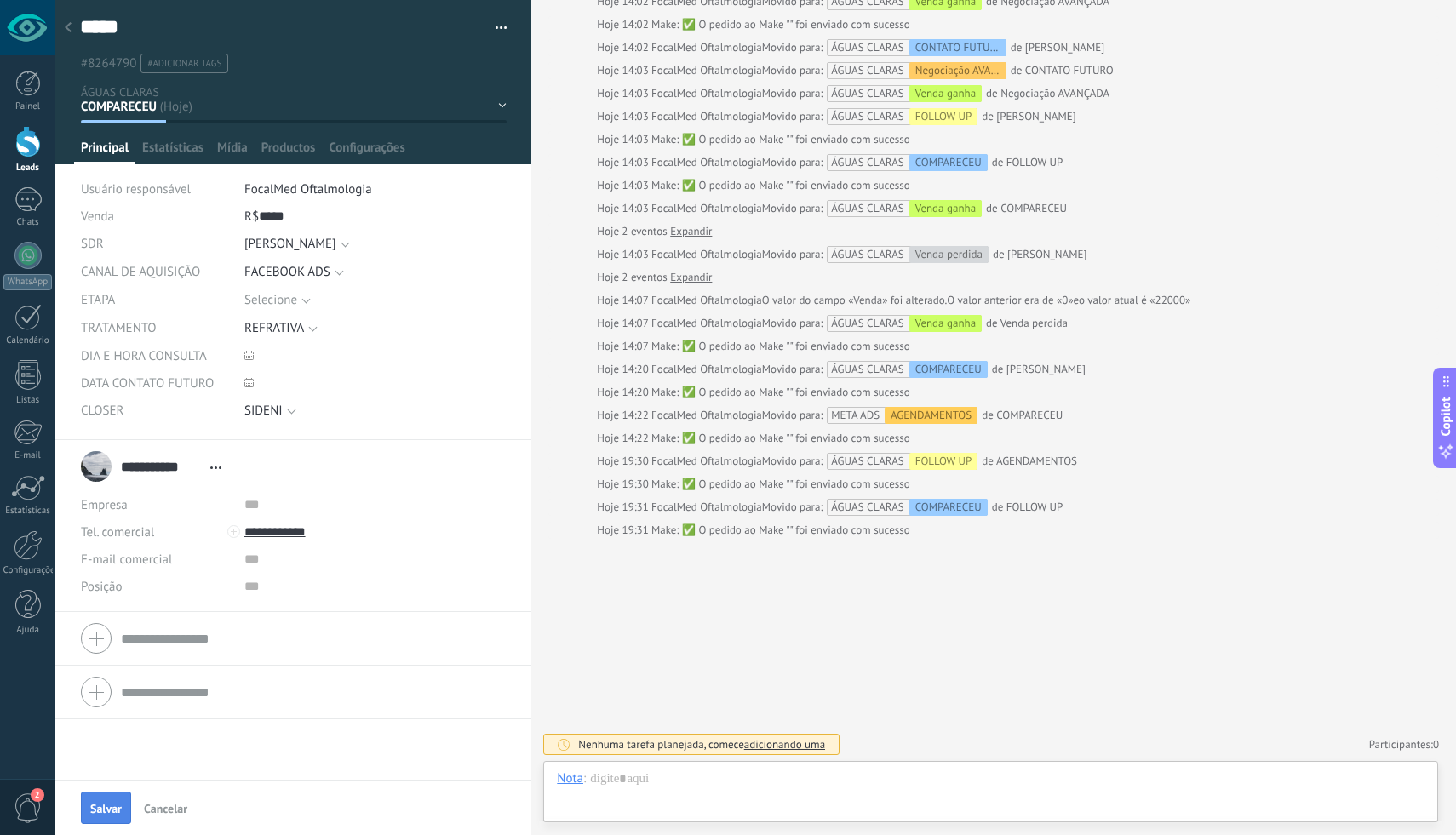
click at [99, 808] on span "Salvar" at bounding box center [106, 807] width 31 height 12
type input "*****"
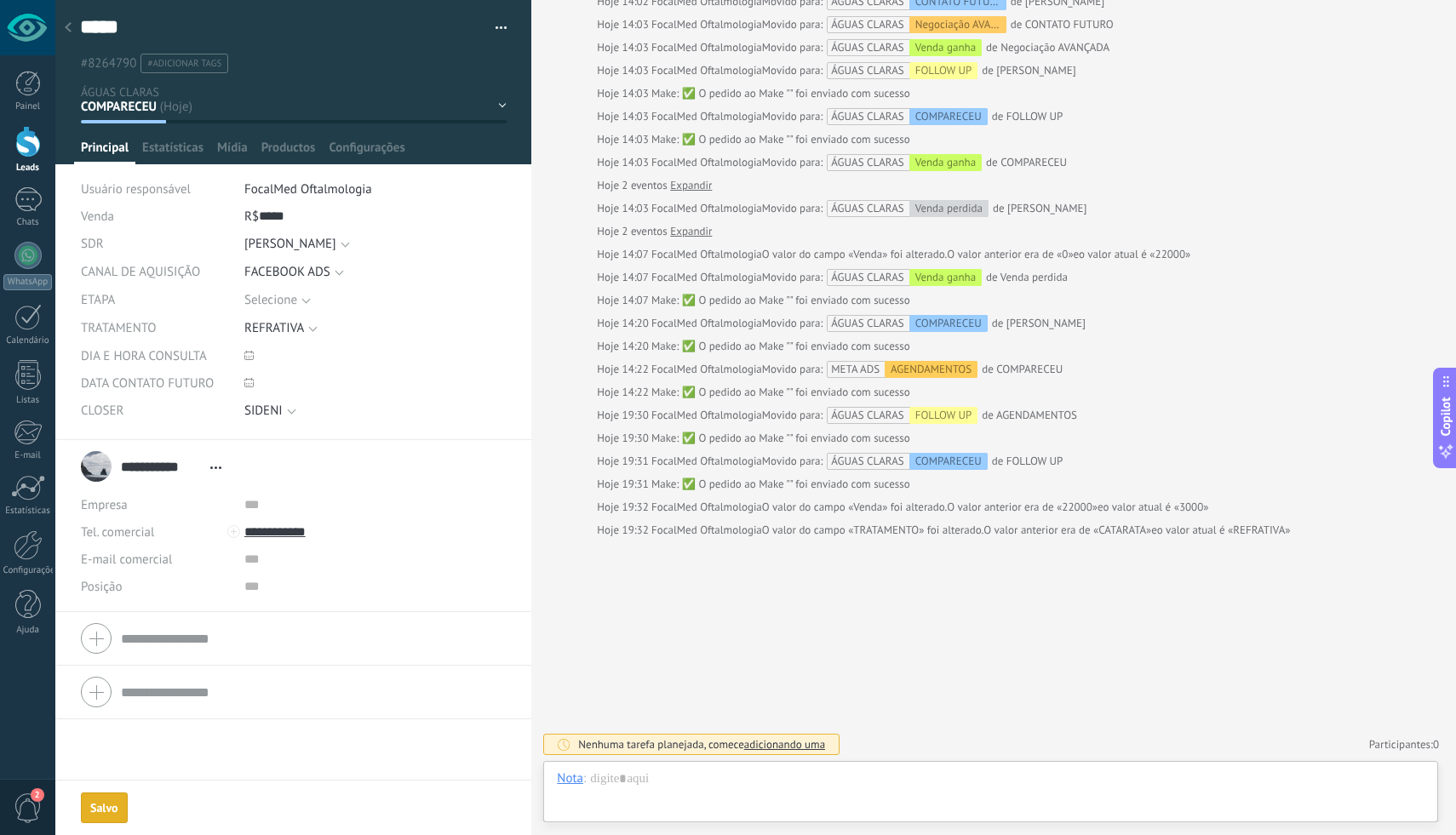
click at [66, 31] on icon at bounding box center [68, 28] width 7 height 11
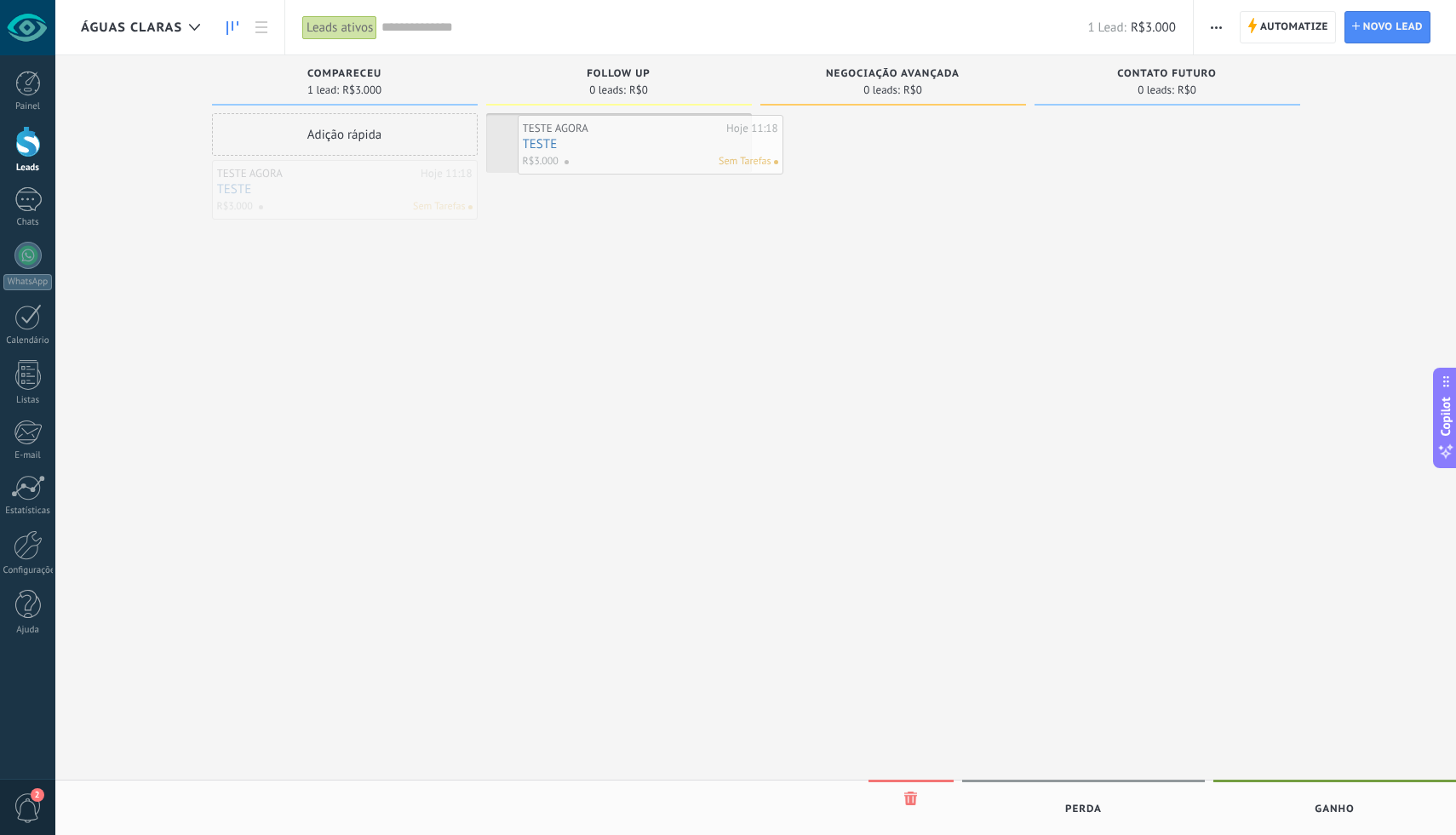
drag, startPoint x: 305, startPoint y: 216, endPoint x: 613, endPoint y: 169, distance: 311.6
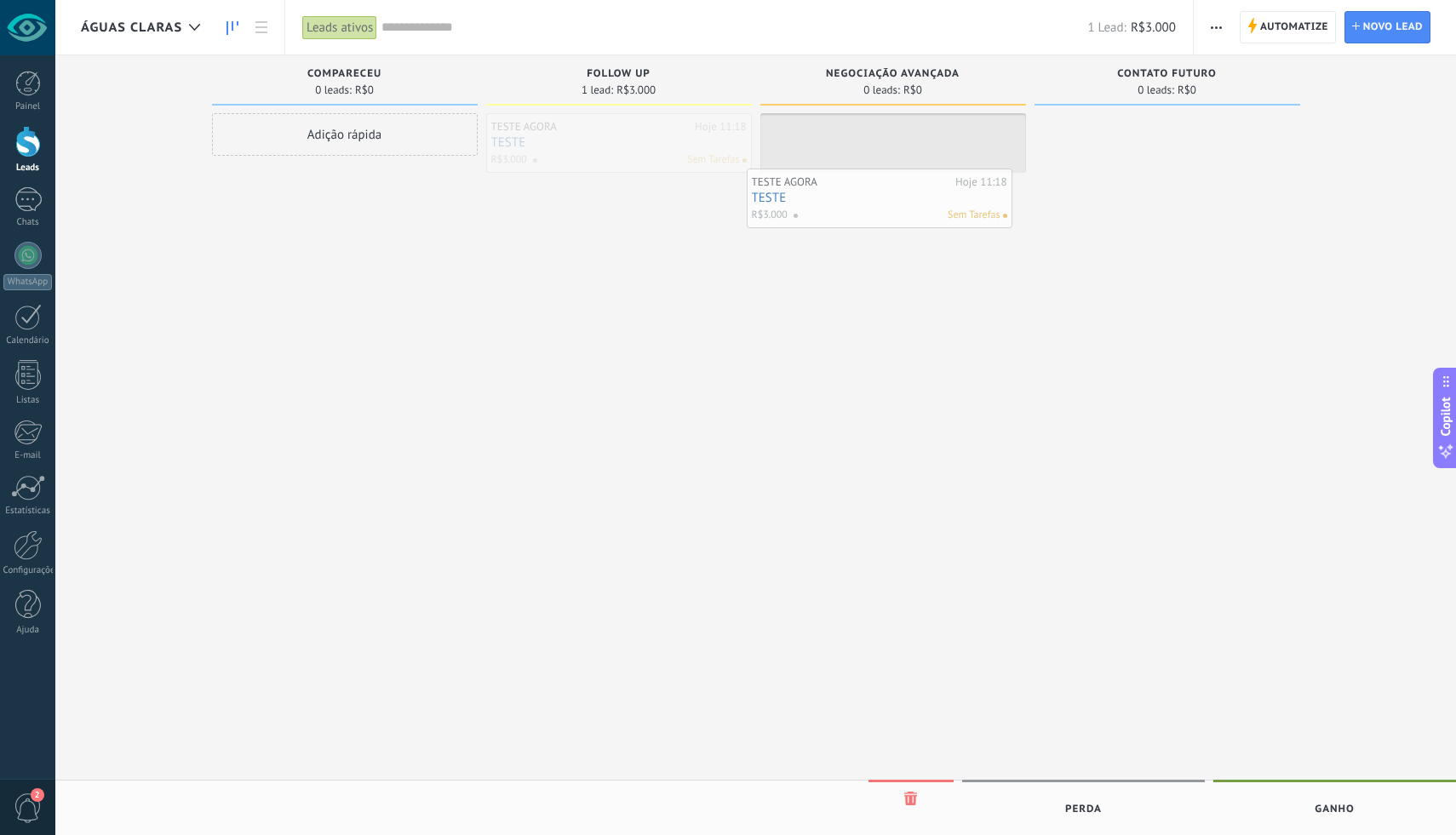
drag, startPoint x: 535, startPoint y: 136, endPoint x: 796, endPoint y: 192, distance: 266.9
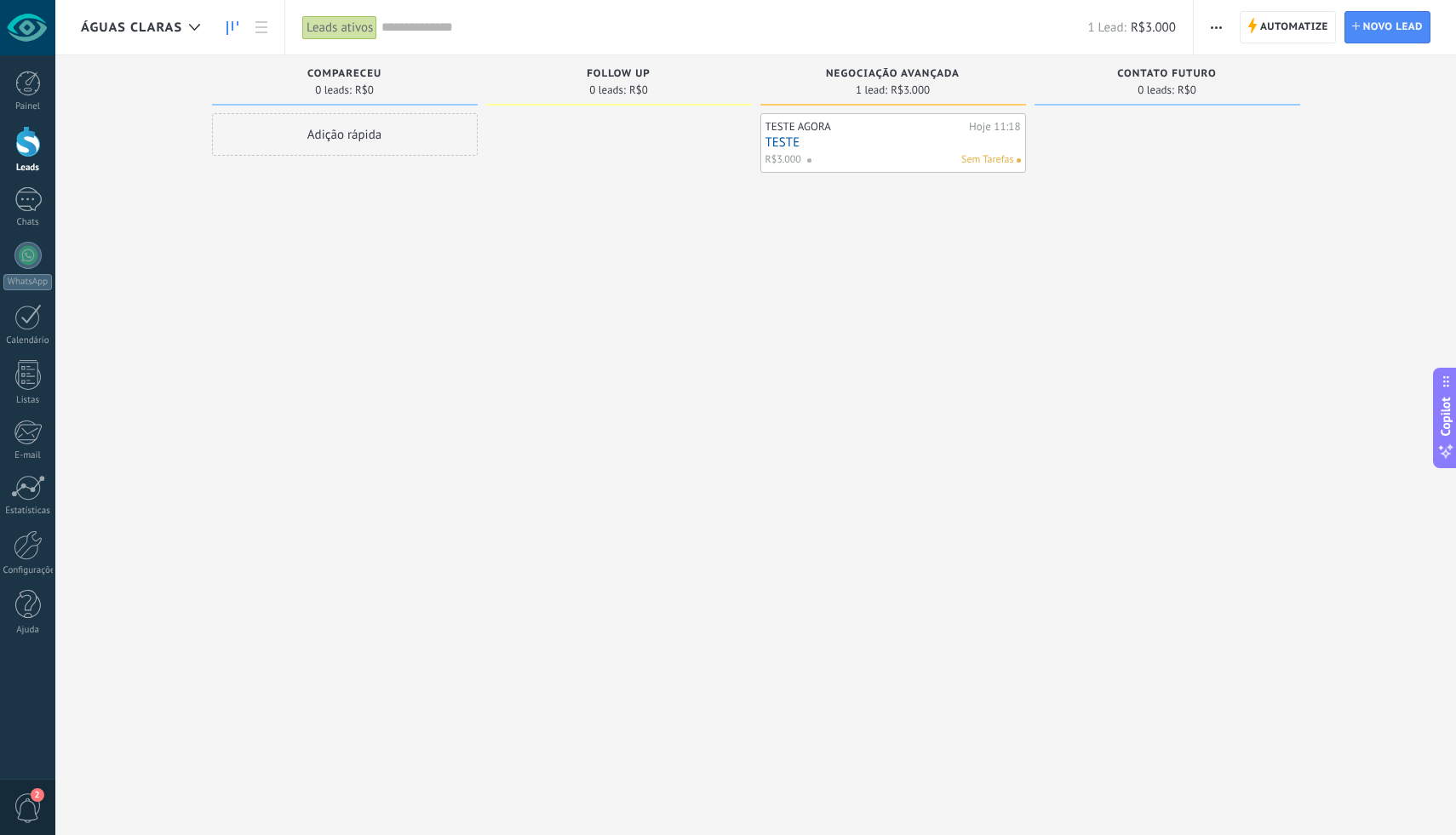
click at [919, 91] on span "R$3.000" at bounding box center [910, 91] width 39 height 11
click at [1115, 282] on div at bounding box center [1167, 420] width 265 height 613
click at [616, 77] on span "FOLLOW UP" at bounding box center [619, 74] width 64 height 12
click at [640, 67] on div "FOLLOW UP 0 leads: R$0" at bounding box center [619, 80] width 265 height 51
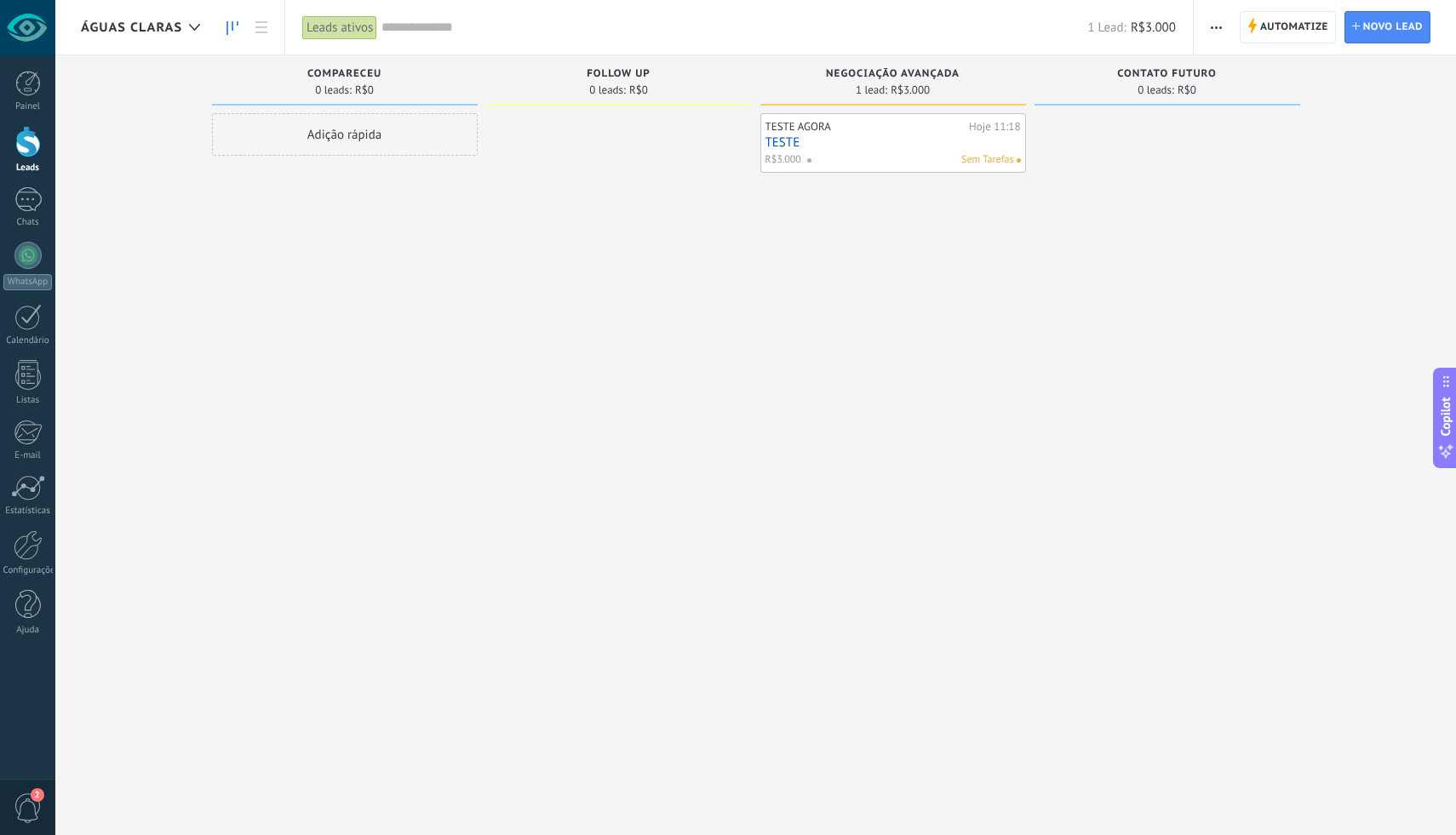
click at [821, 134] on div "TESTE AGORA Hoje 11:18 TESTE R$3.000 Sem Tarefas" at bounding box center [893, 143] width 256 height 50
click at [783, 144] on link "TESTE" at bounding box center [893, 142] width 256 height 14
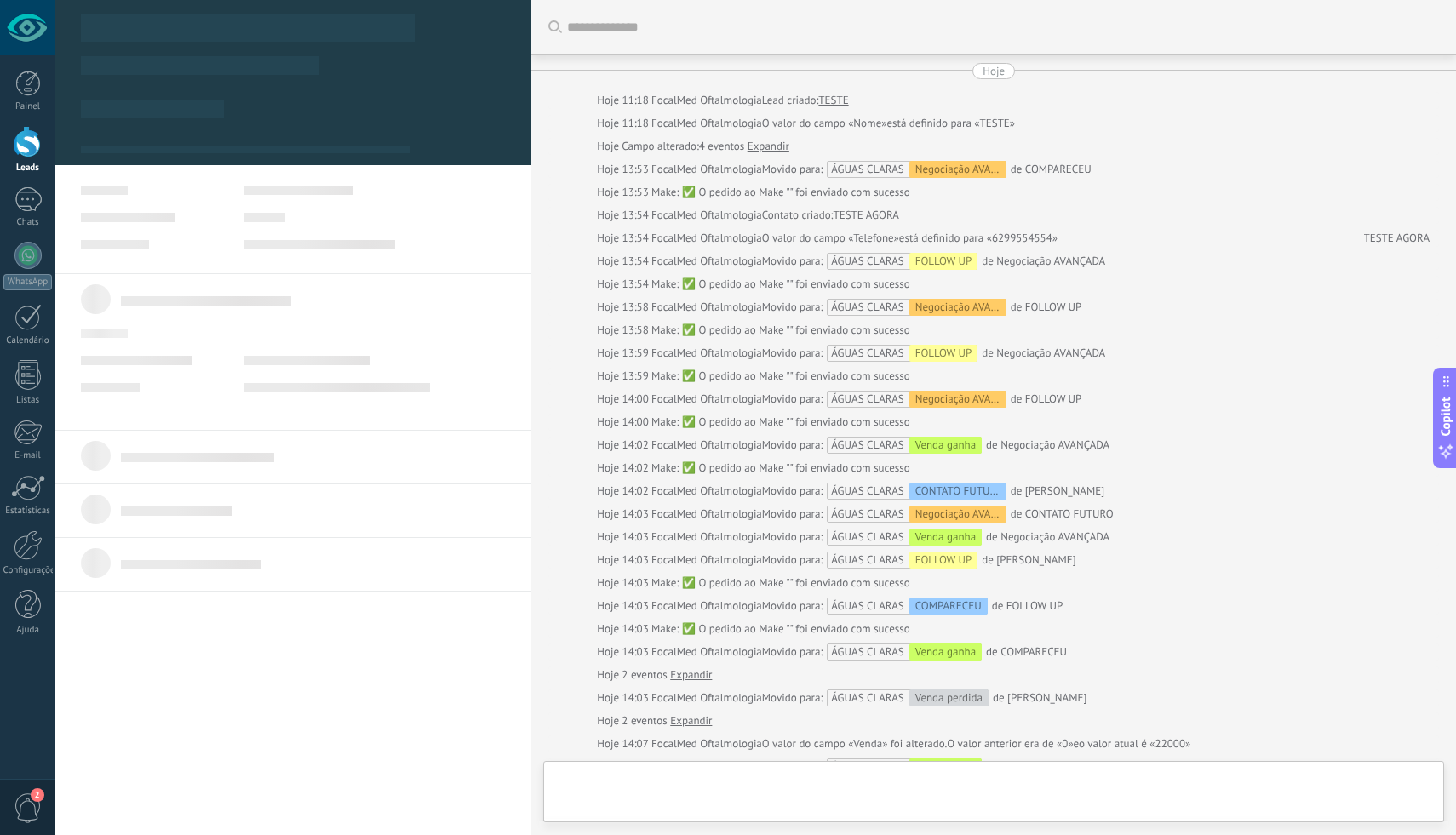
type textarea "*****"
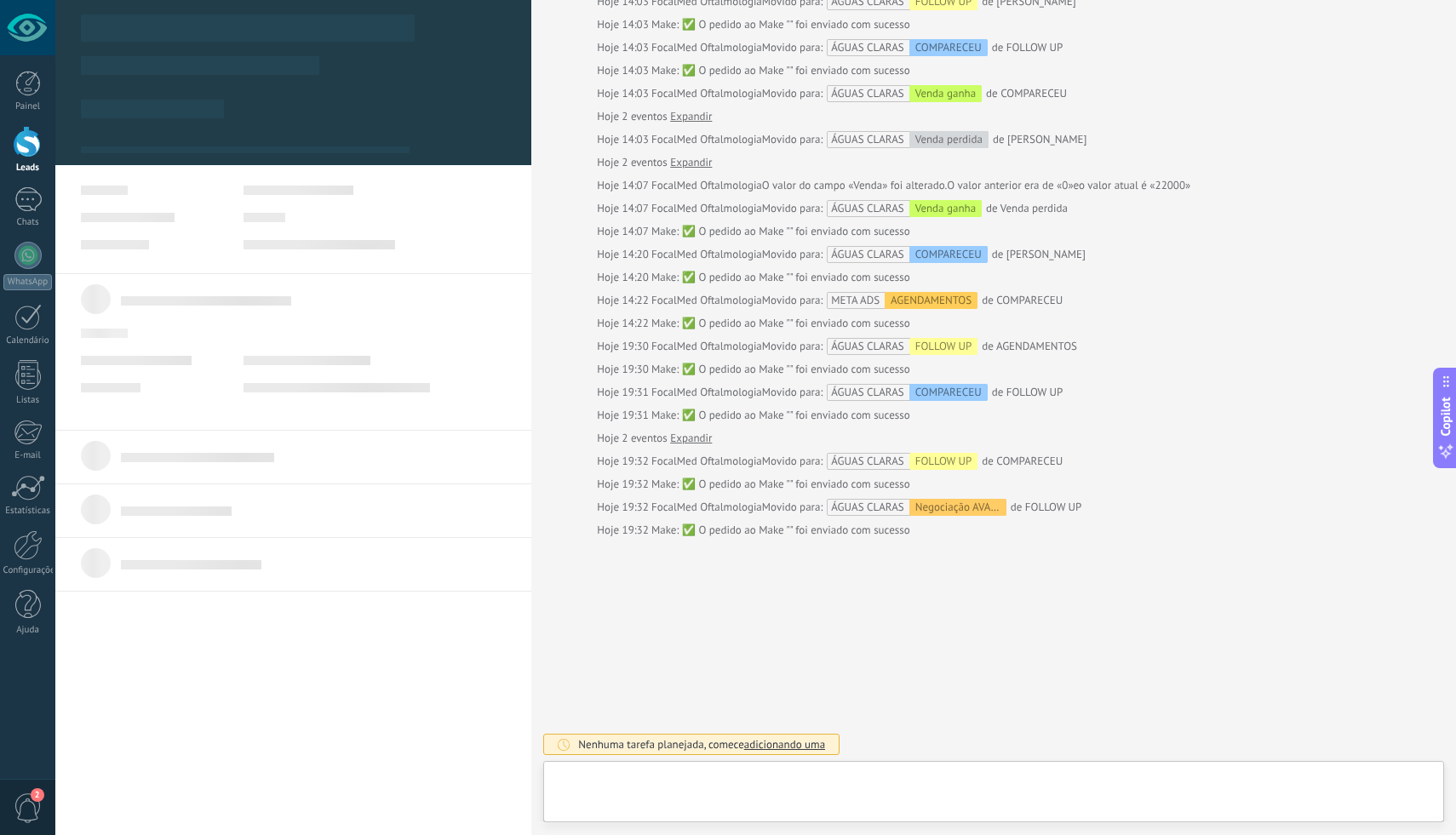
scroll to position [26, 0]
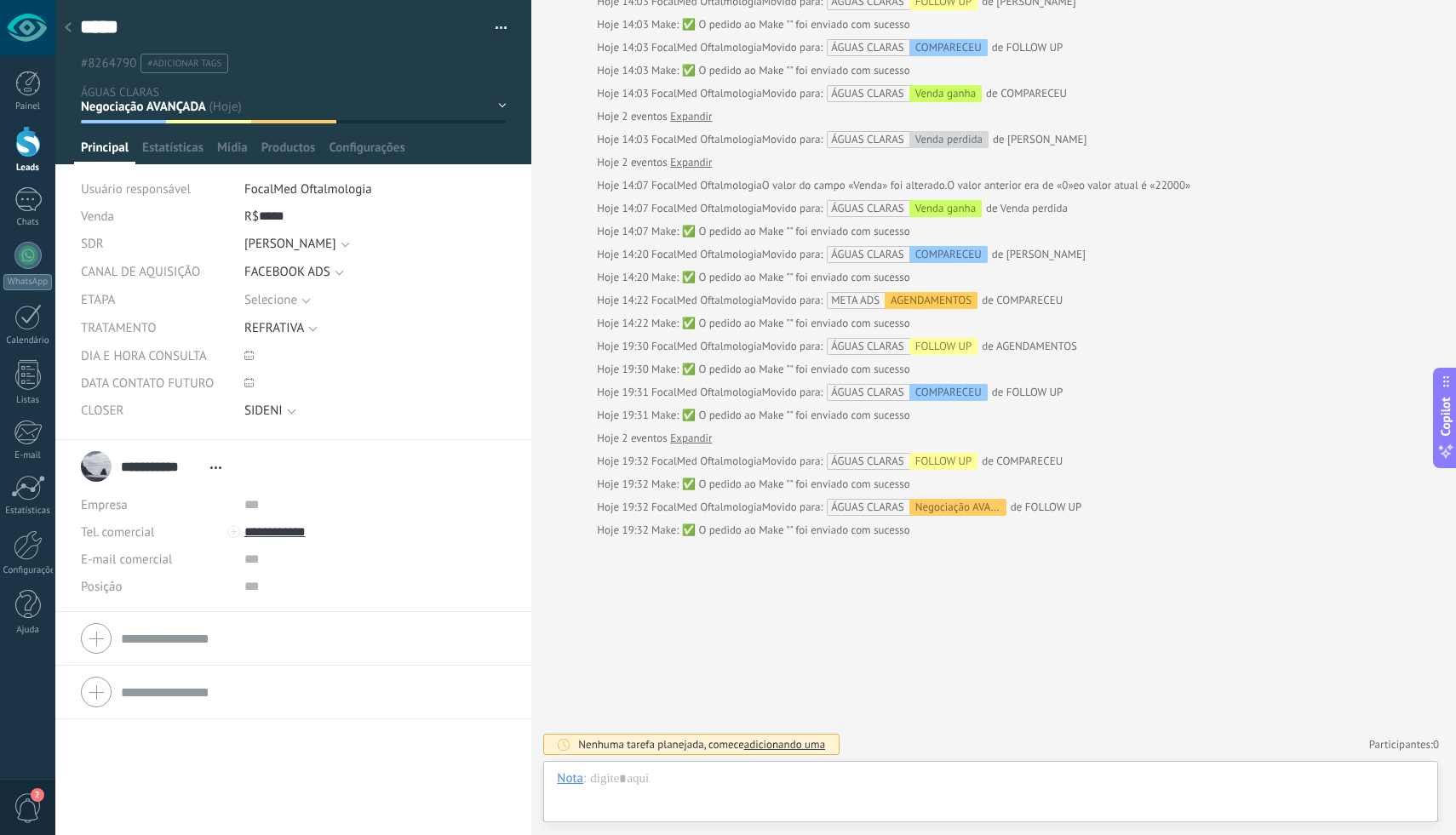
click at [248, 382] on icon at bounding box center [249, 382] width 10 height 10
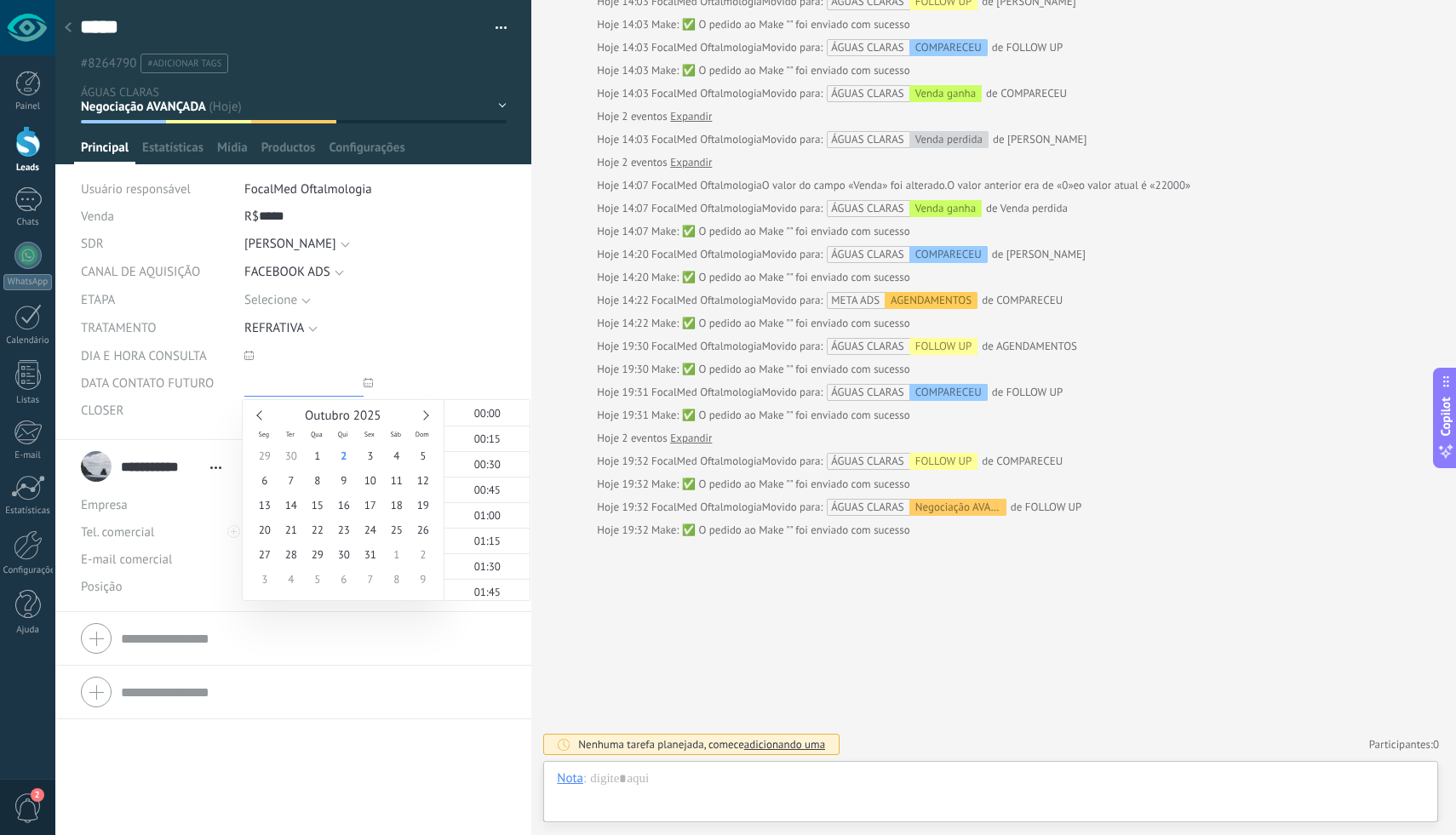
scroll to position [1895, 0]
click at [311, 480] on span "8" at bounding box center [317, 480] width 27 height 25
click at [486, 468] on span "08:15" at bounding box center [487, 475] width 27 height 14
type input "**********"
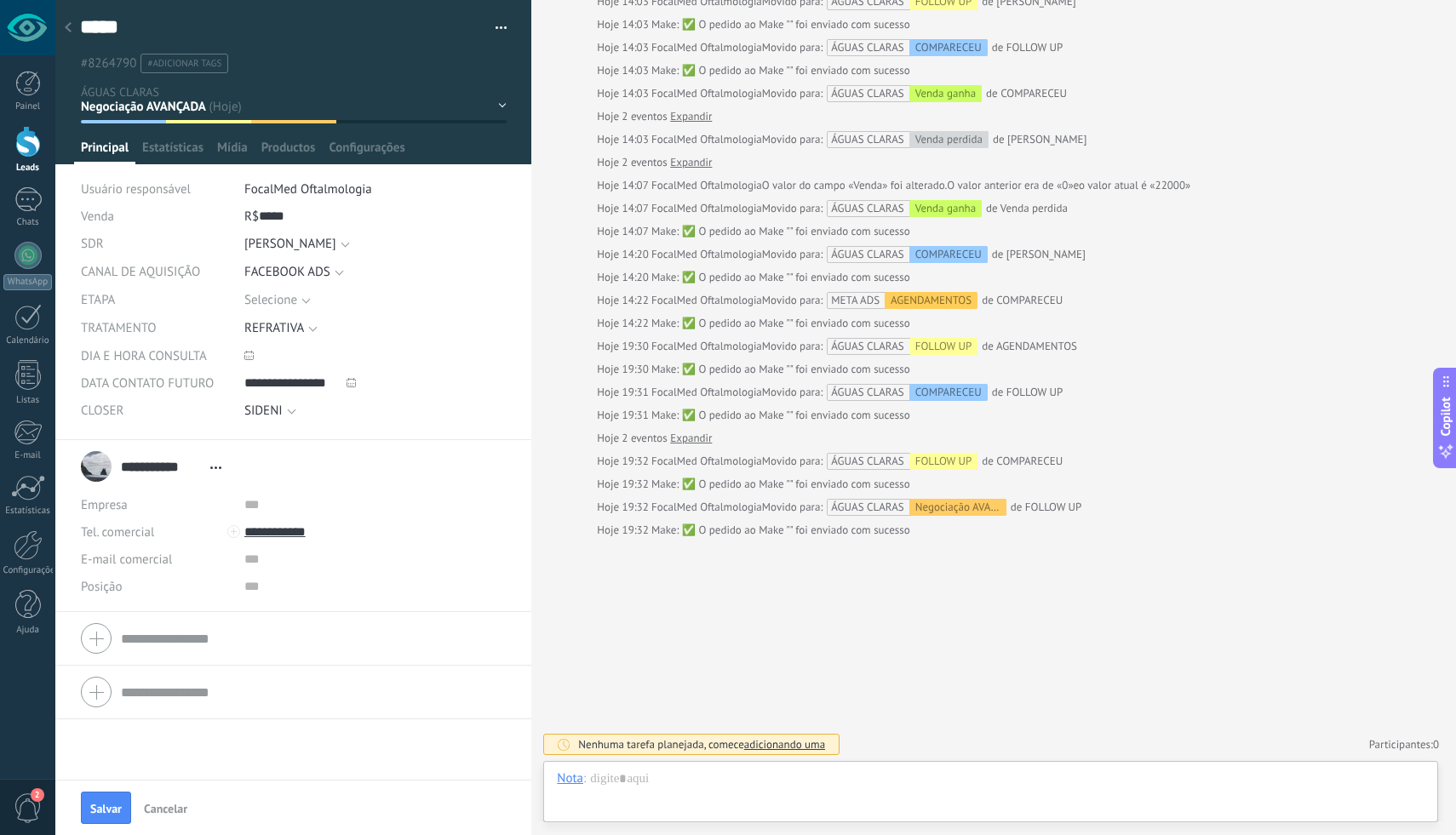
click at [0, 0] on div "COMPARECEU FOLLOW UP Negociação AVANÇADA CONTATO FUTURO Venda ganha Venda perdi…" at bounding box center [0, 0] width 0 height 0
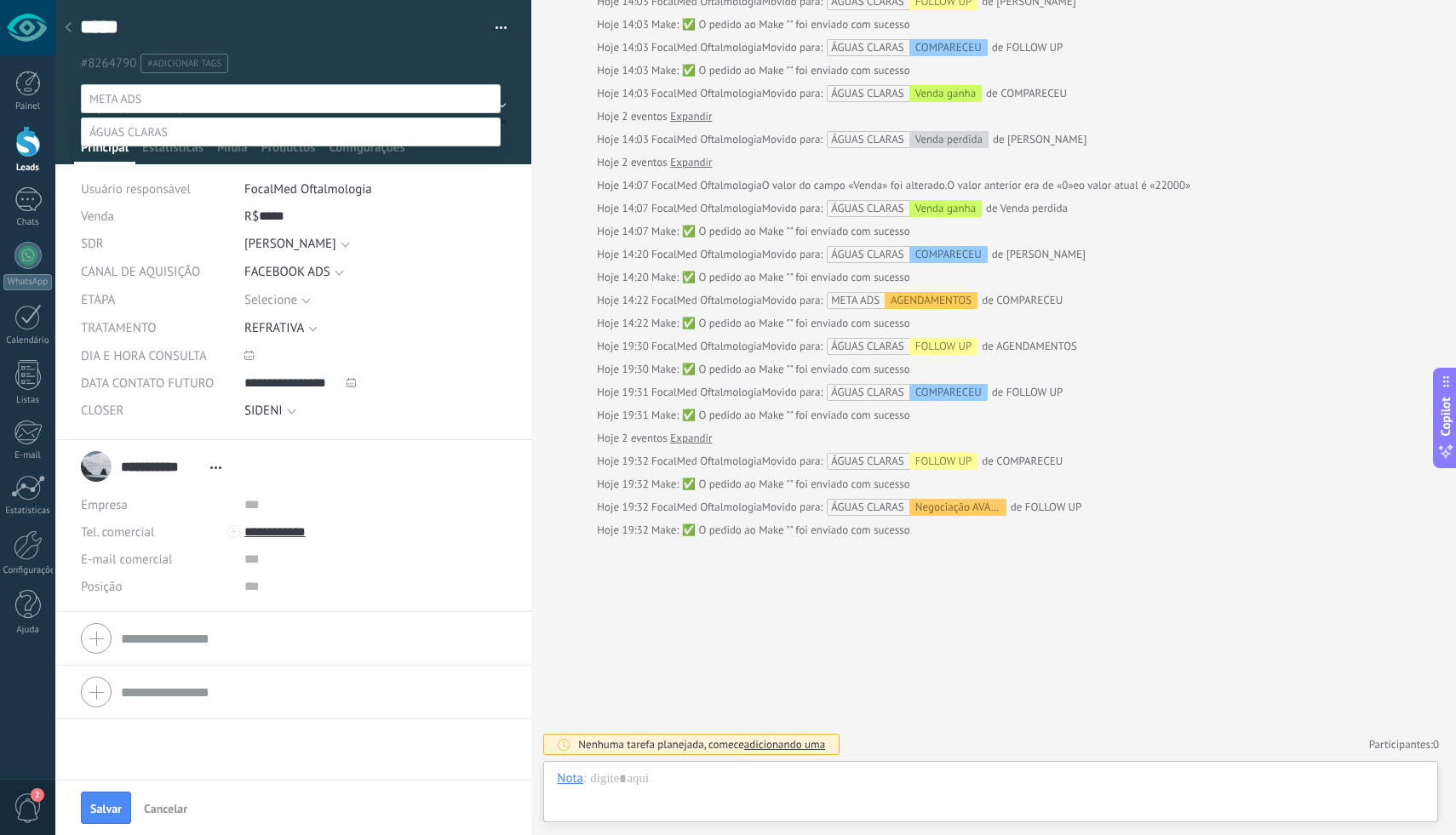
scroll to position [33, 0]
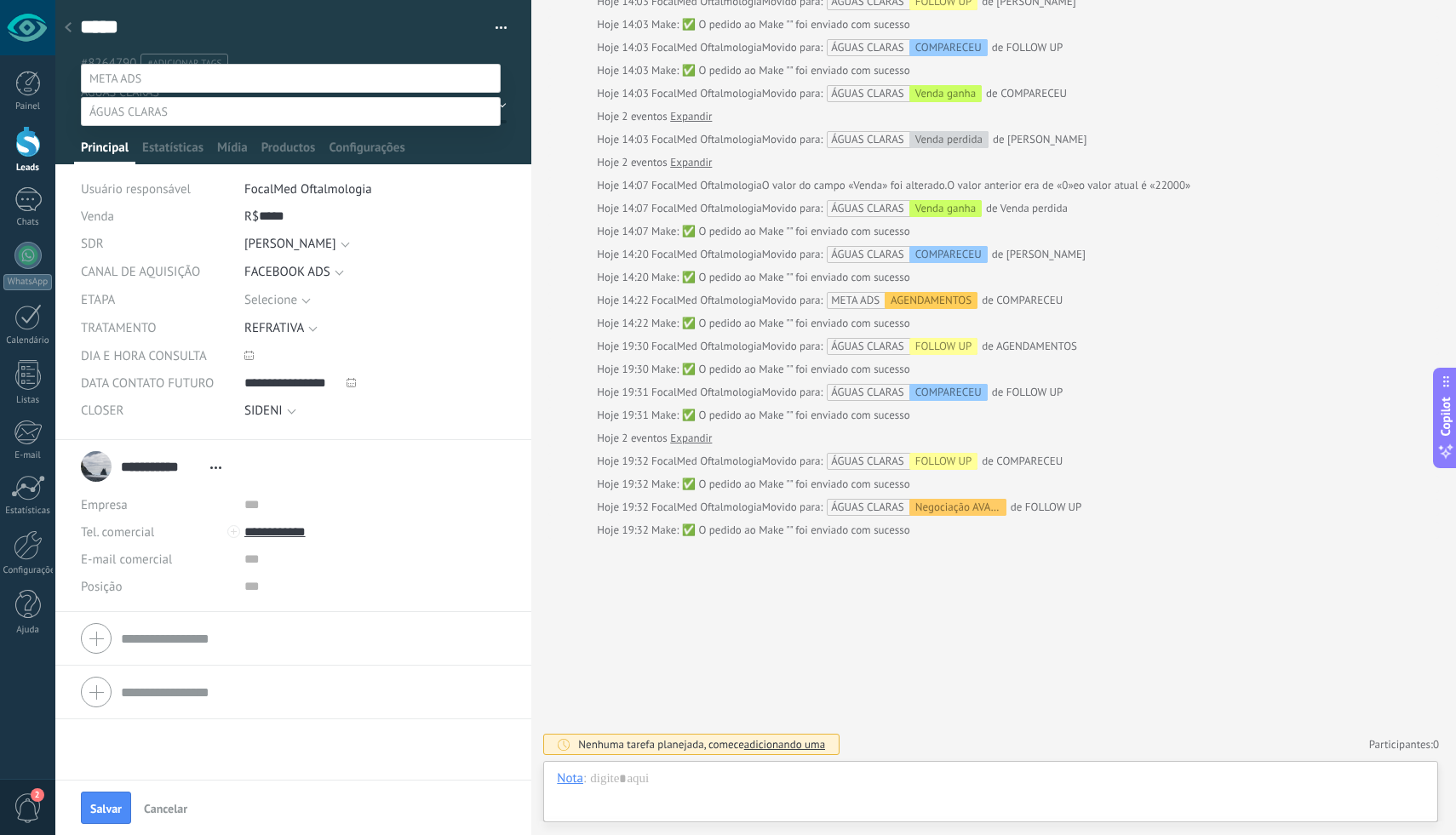
click at [0, 0] on label "CONTATO FUTURO" at bounding box center [0, 0] width 0 height 0
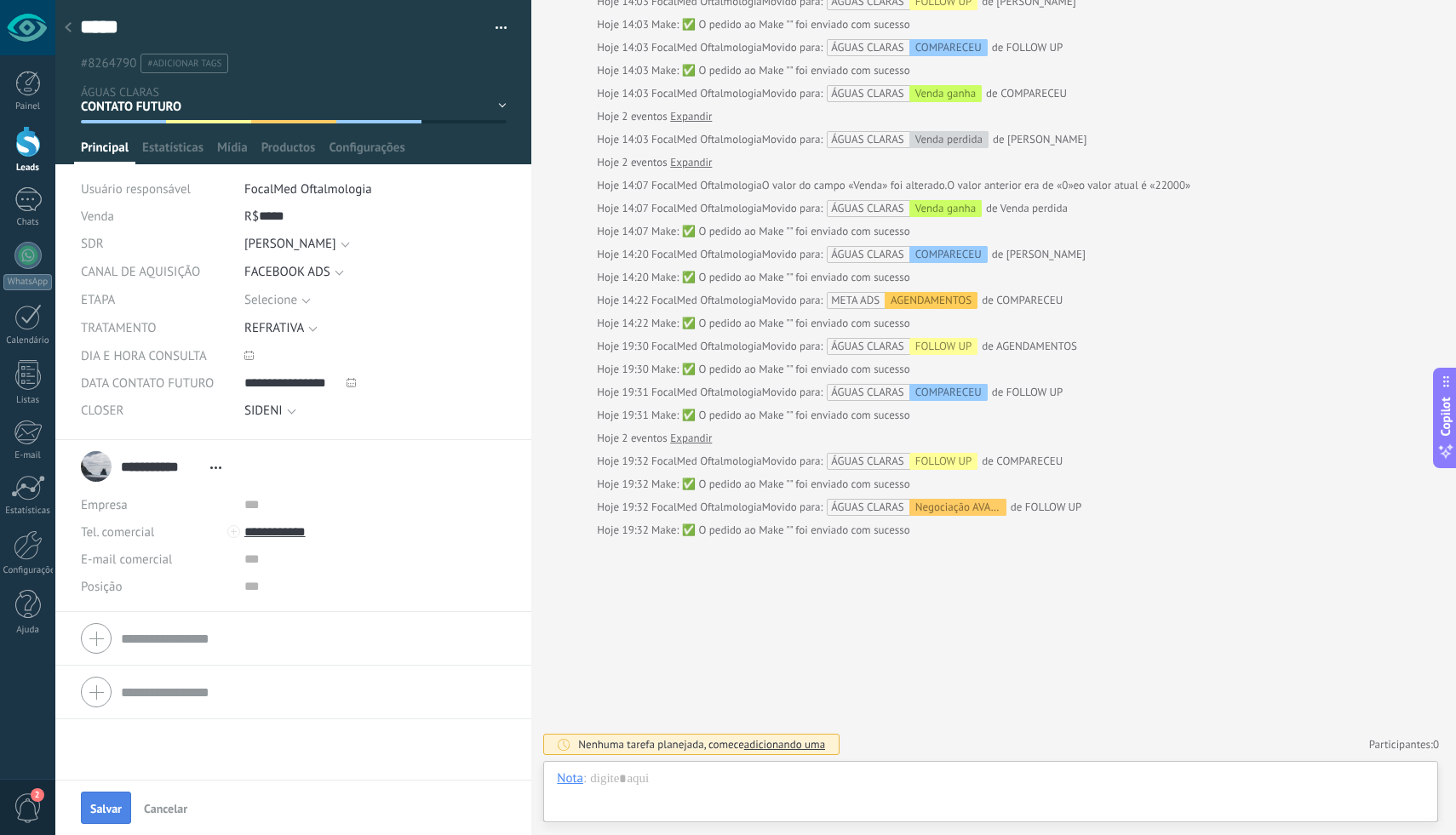
click at [103, 816] on button "Salvar" at bounding box center [106, 807] width 51 height 32
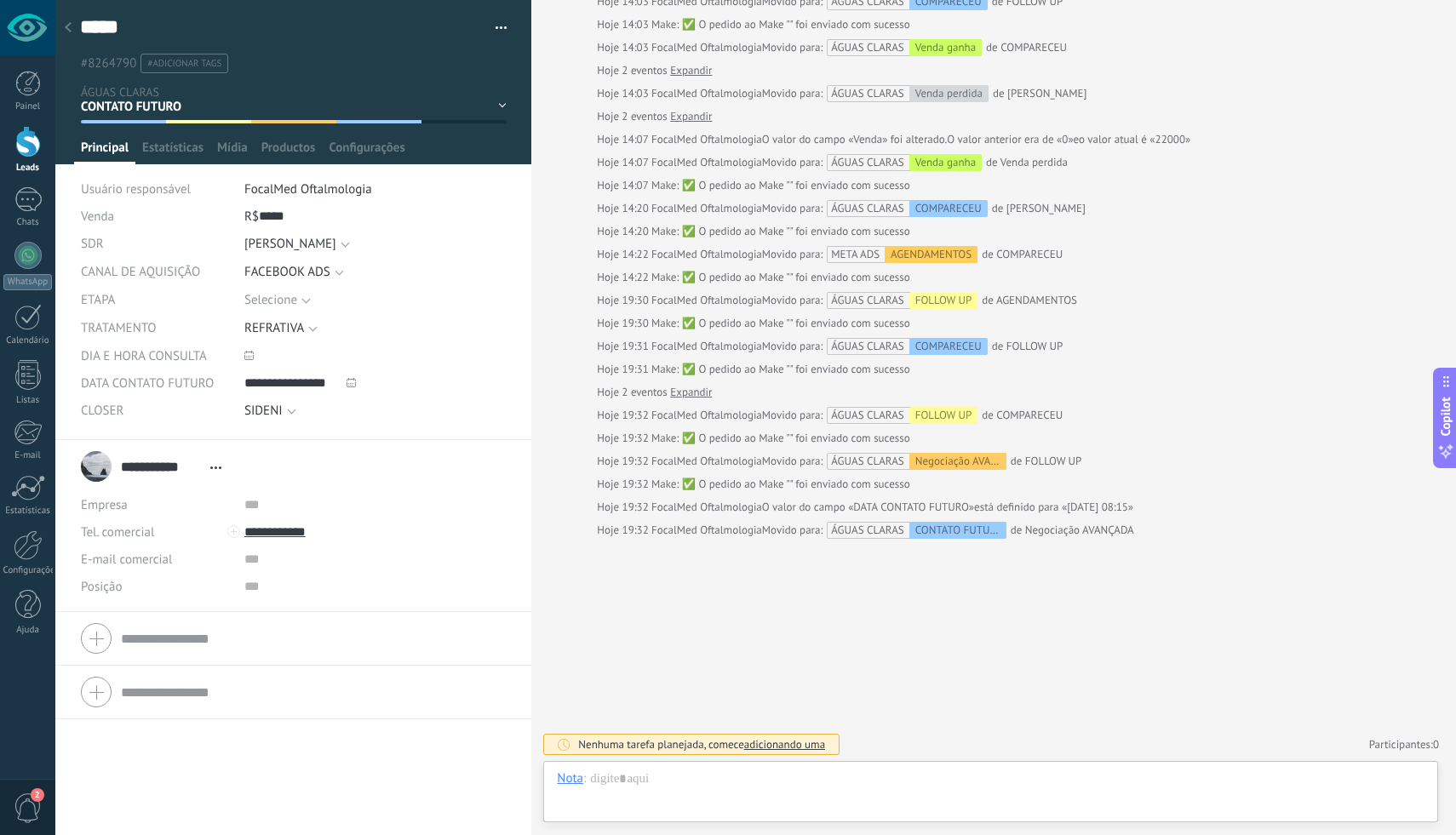
click at [72, 29] on div at bounding box center [67, 28] width 24 height 33
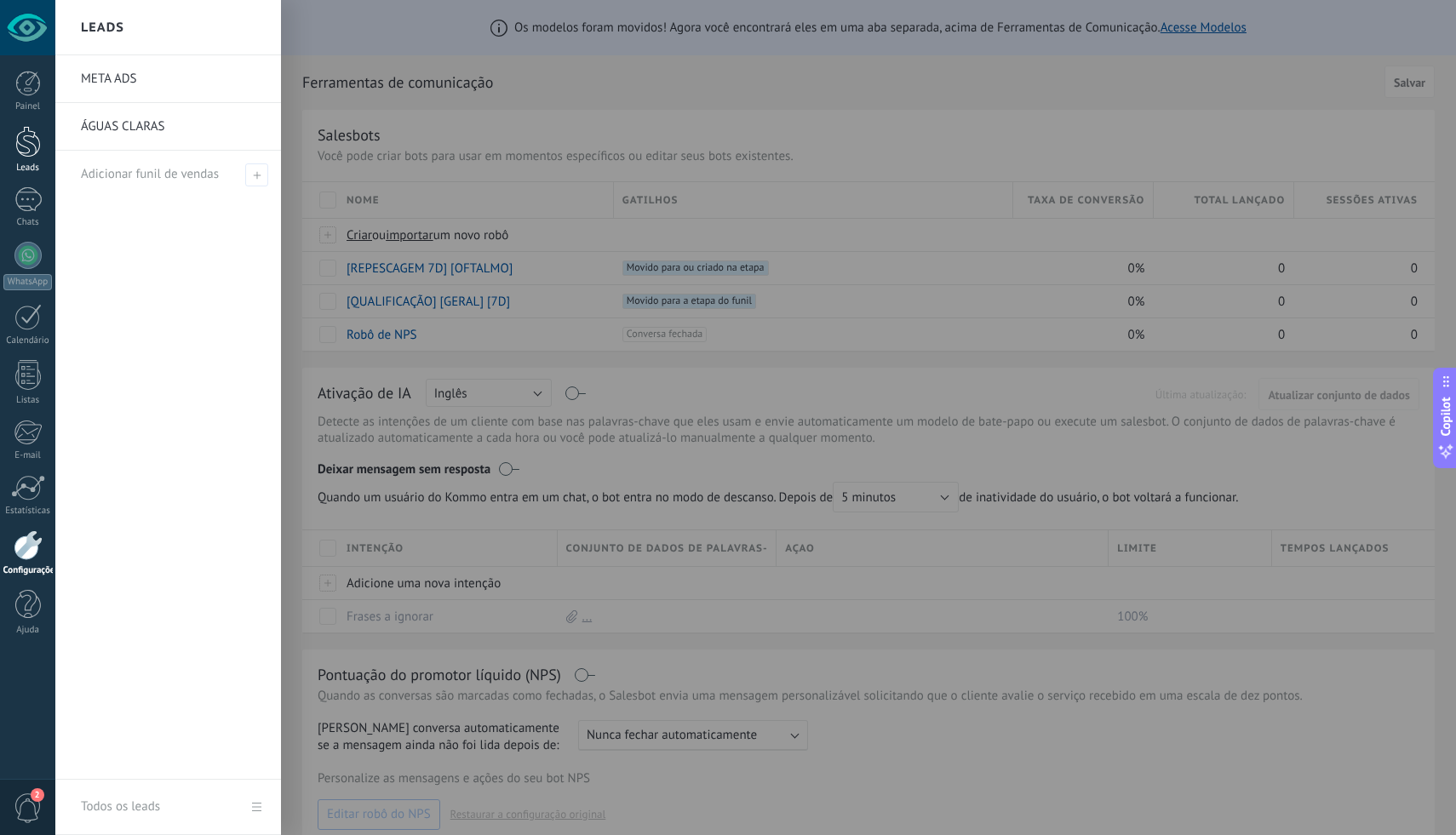
click at [41, 135] on link "Leads" at bounding box center [28, 150] width 55 height 48
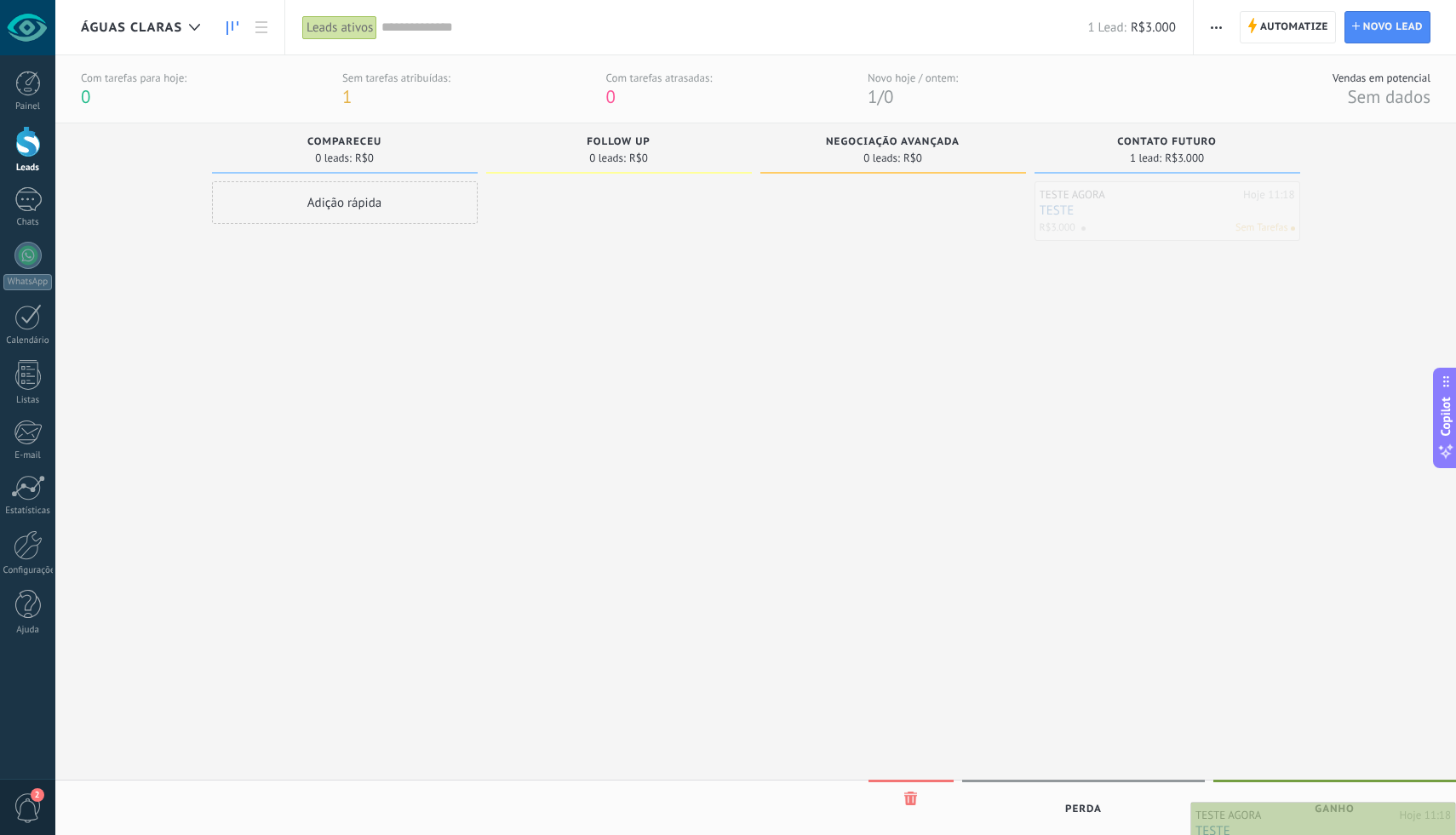
drag, startPoint x: 1076, startPoint y: 214, endPoint x: 1262, endPoint y: 834, distance: 647.3
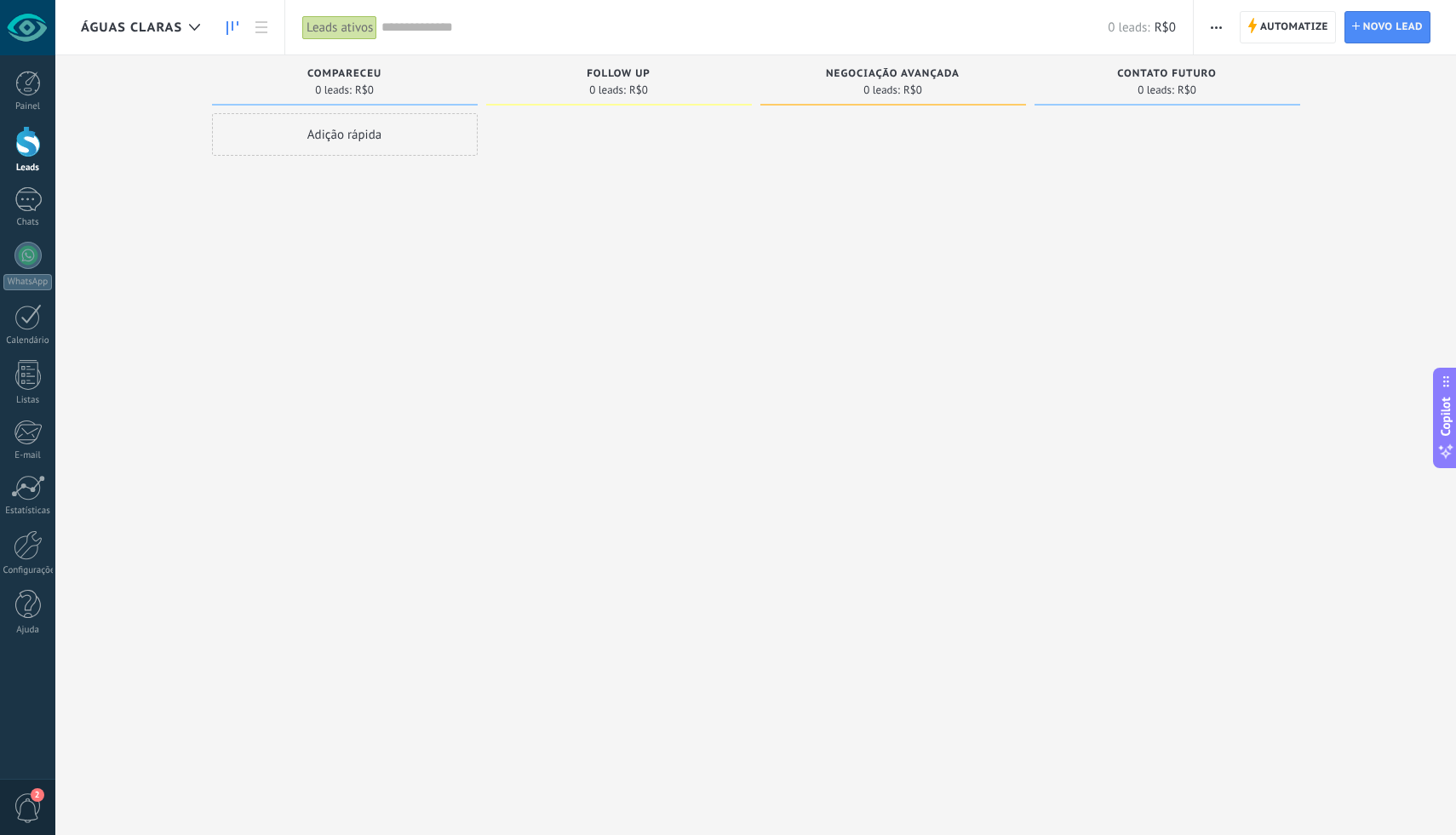
click at [460, 34] on input "text" at bounding box center [745, 28] width 726 height 18
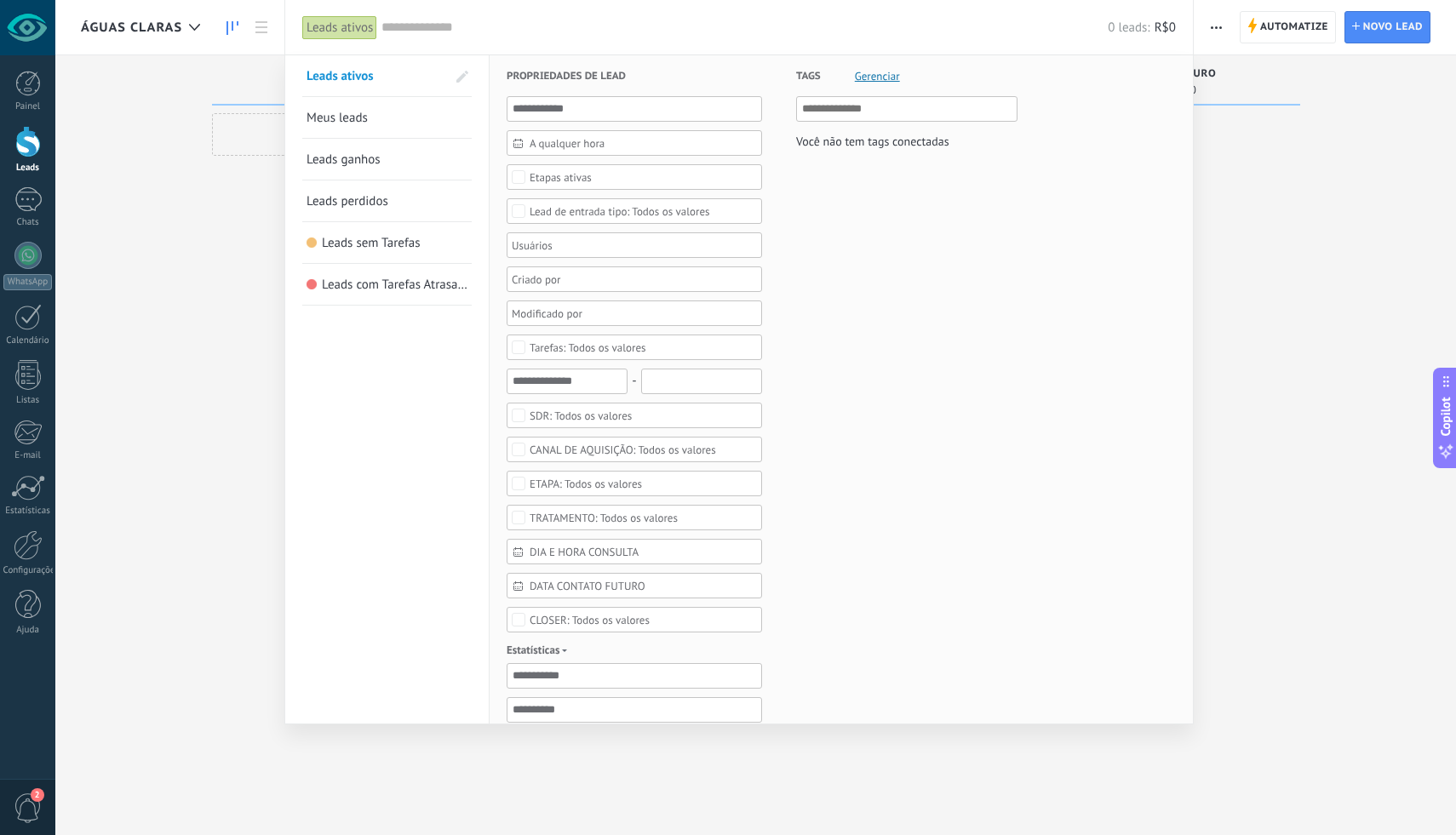
click at [364, 153] on span "Leads ganhos" at bounding box center [343, 160] width 74 height 16
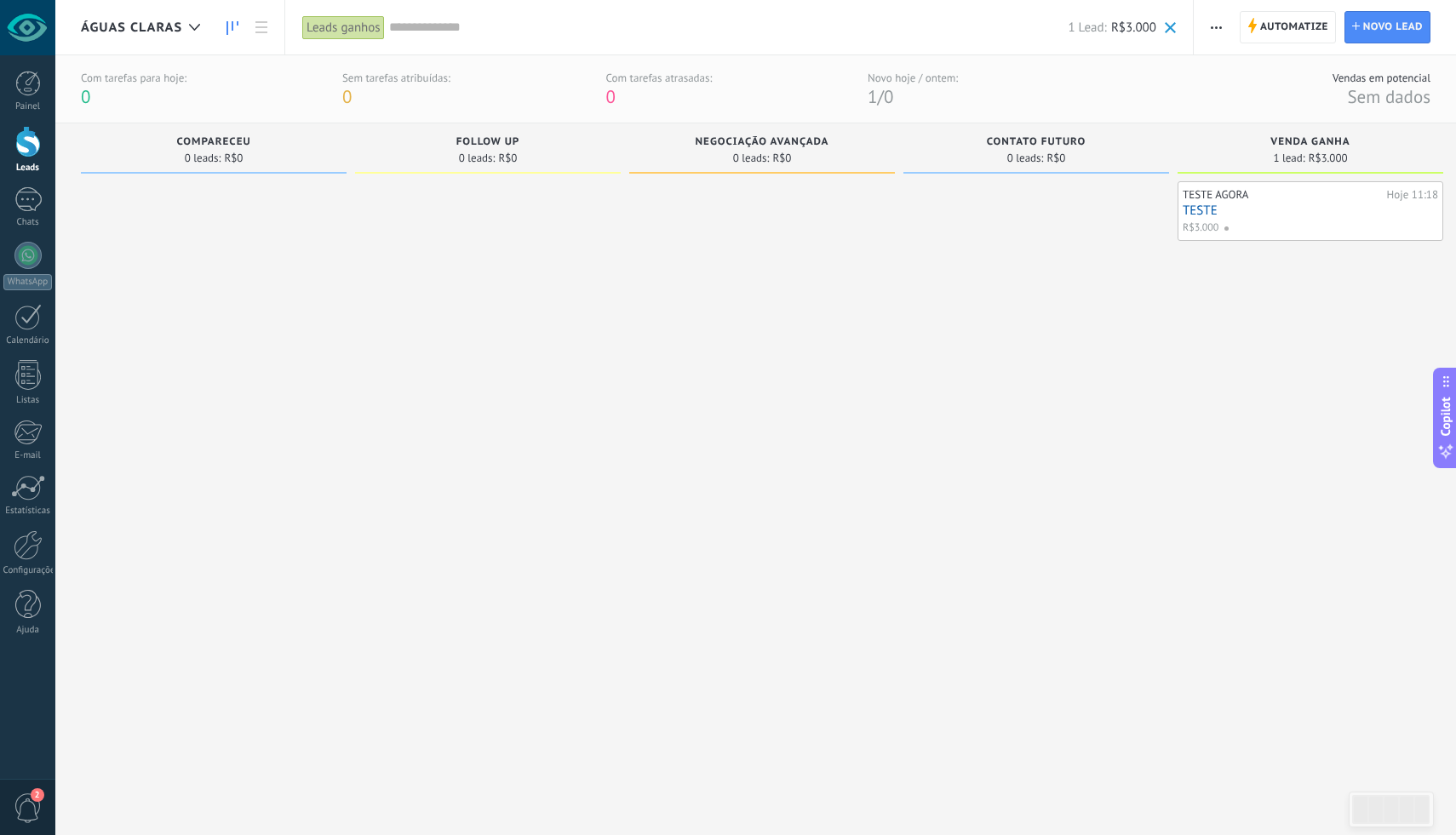
click at [1168, 22] on span at bounding box center [1170, 28] width 11 height 11
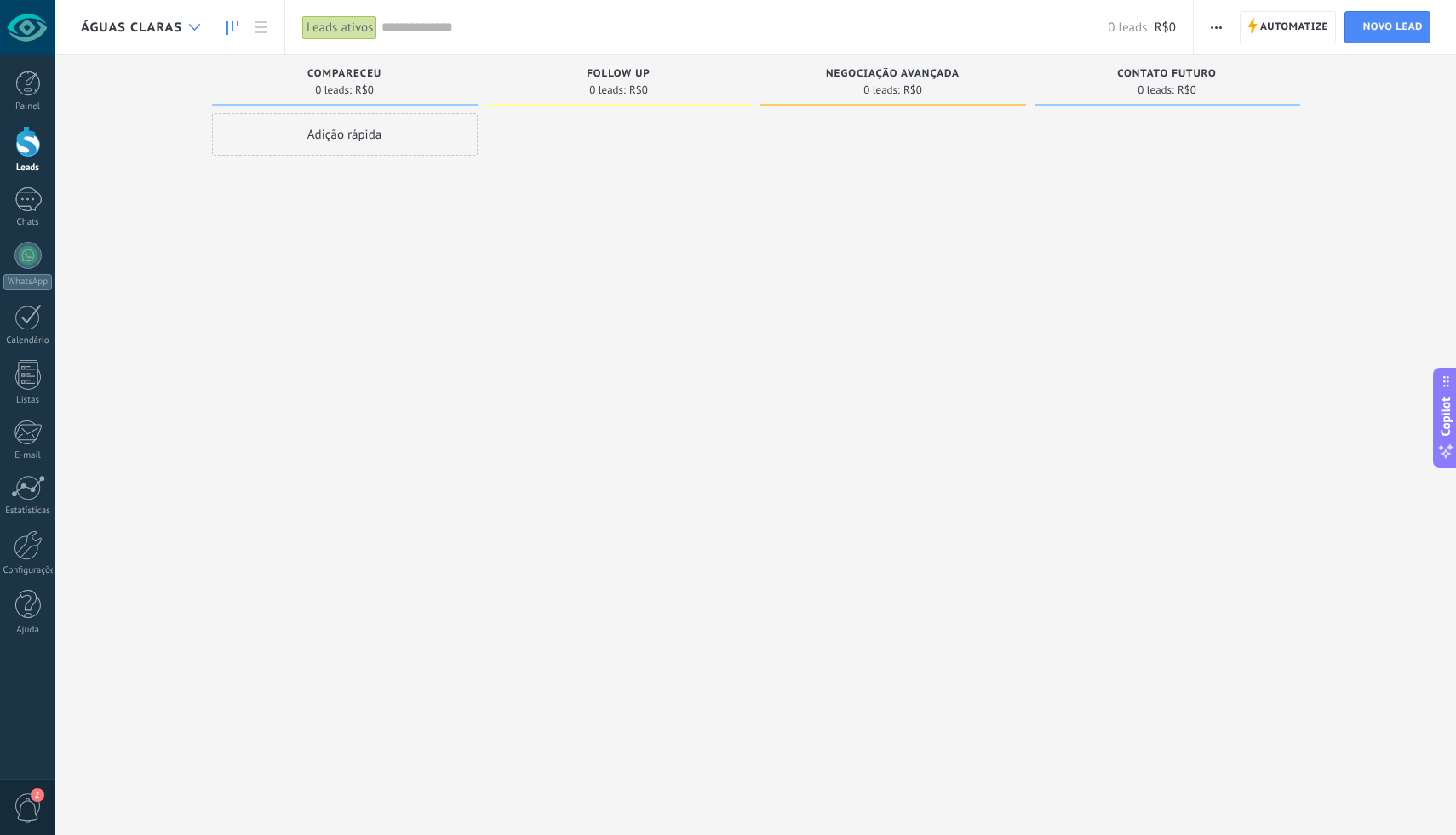
click at [184, 29] on div at bounding box center [194, 27] width 28 height 33
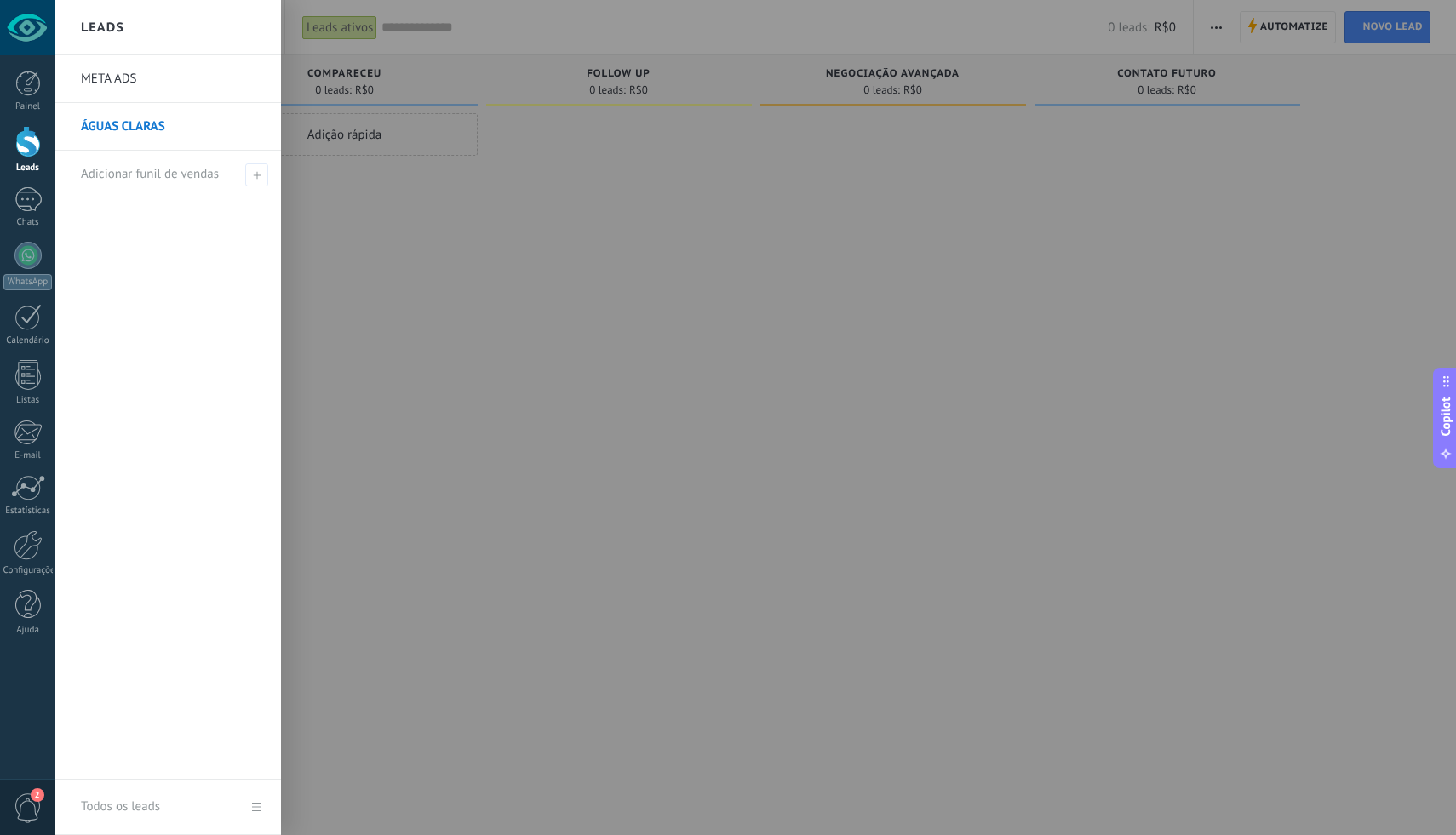
click at [172, 94] on link "META ADS" at bounding box center [172, 79] width 183 height 48
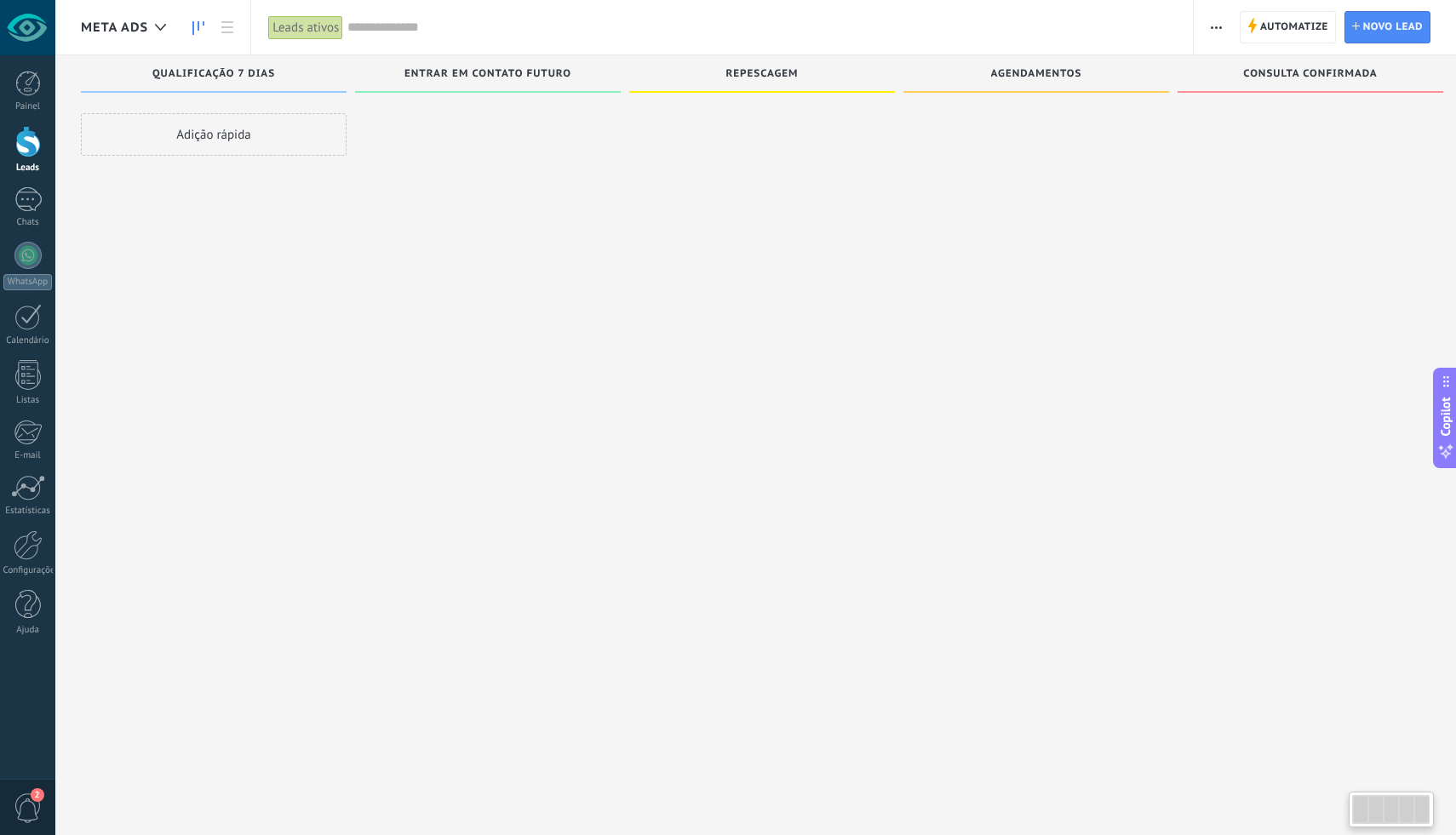
scroll to position [0, 12]
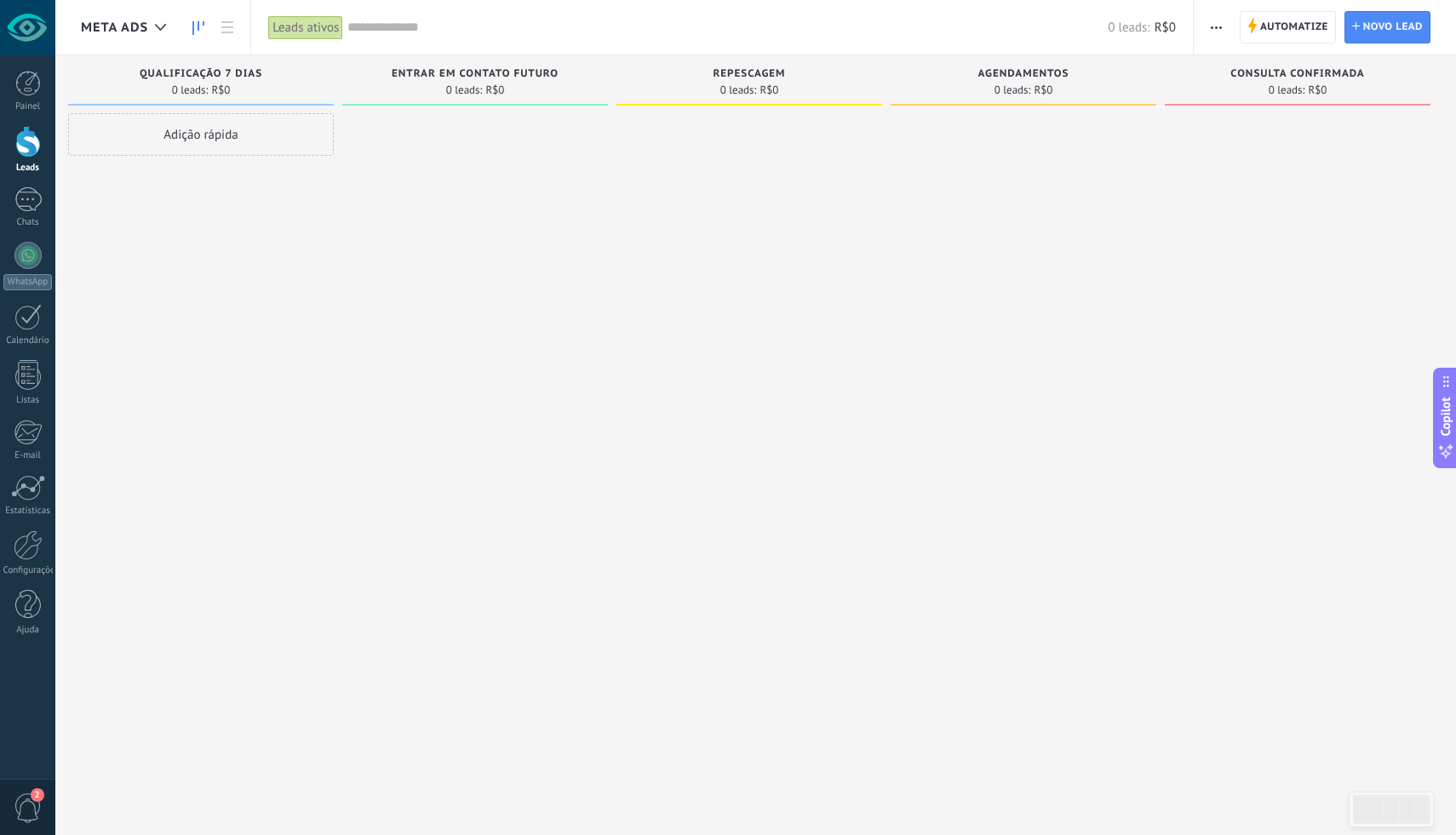
click at [135, 16] on div "META ADS" at bounding box center [127, 27] width 93 height 54
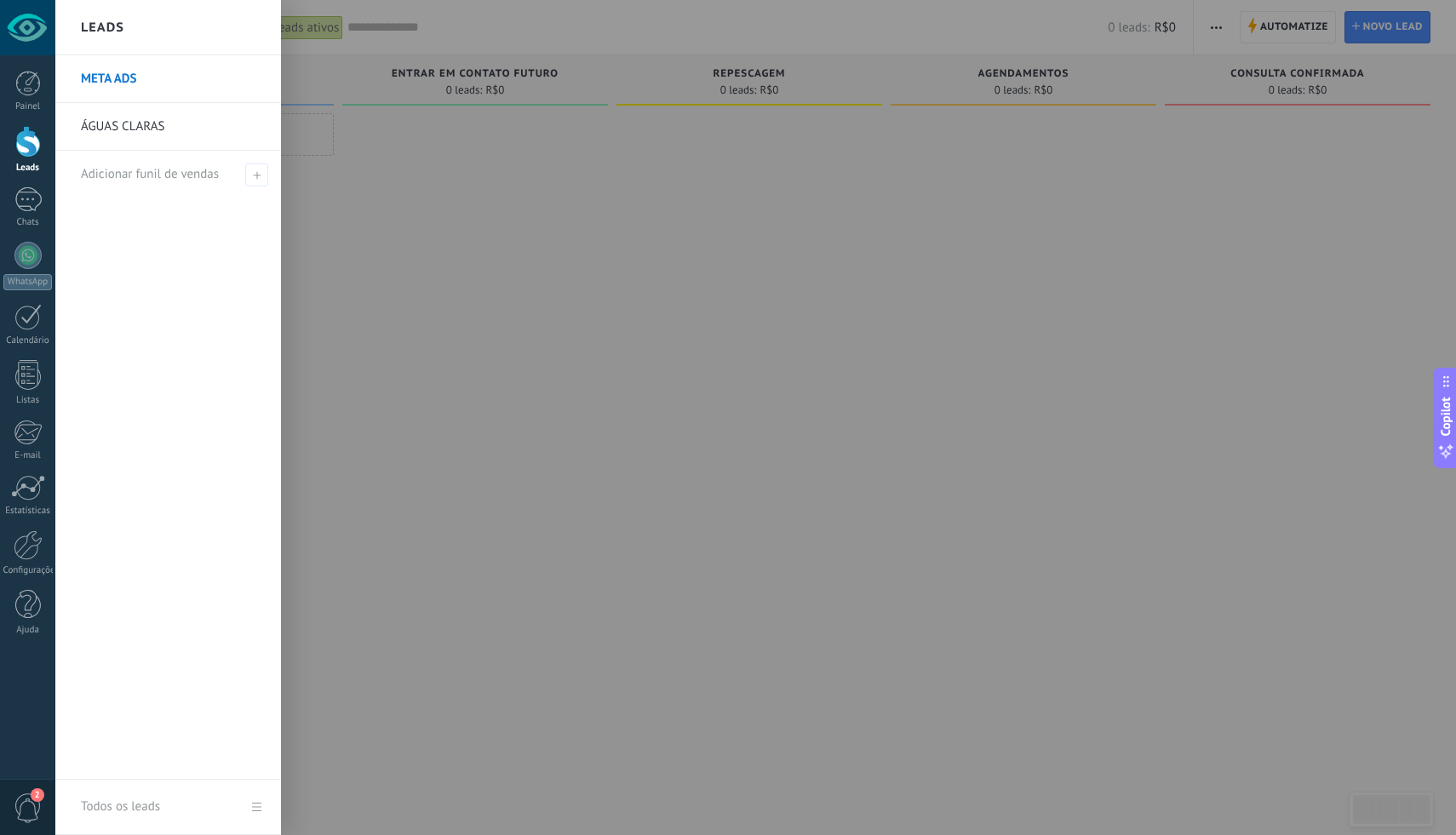
click at [154, 118] on link "ÁGUAS CLARAS" at bounding box center [172, 127] width 183 height 48
